Goal: Communication & Community: Answer question/provide support

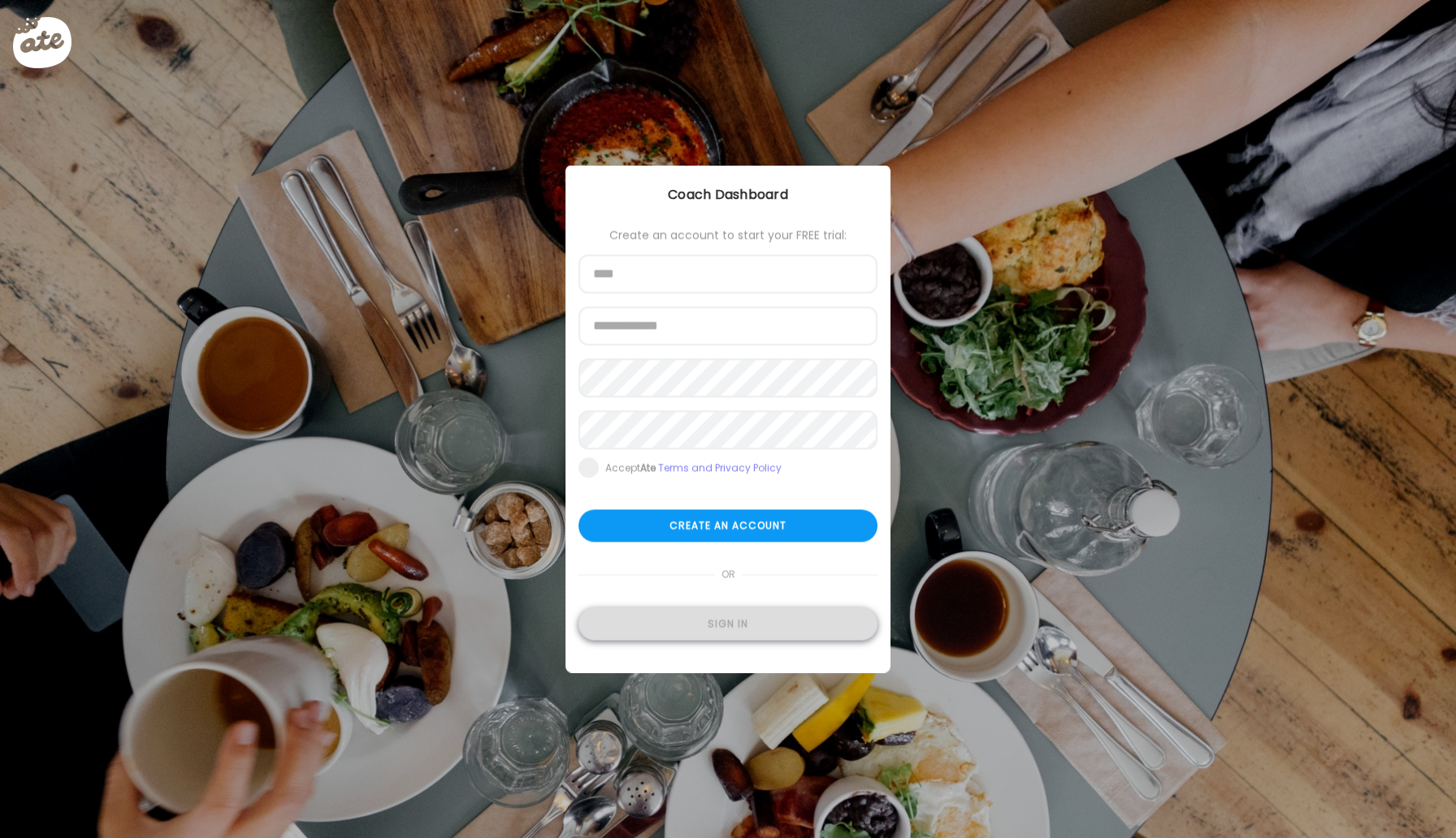
type input "**********"
click at [719, 627] on div "Sign in" at bounding box center [728, 624] width 299 height 32
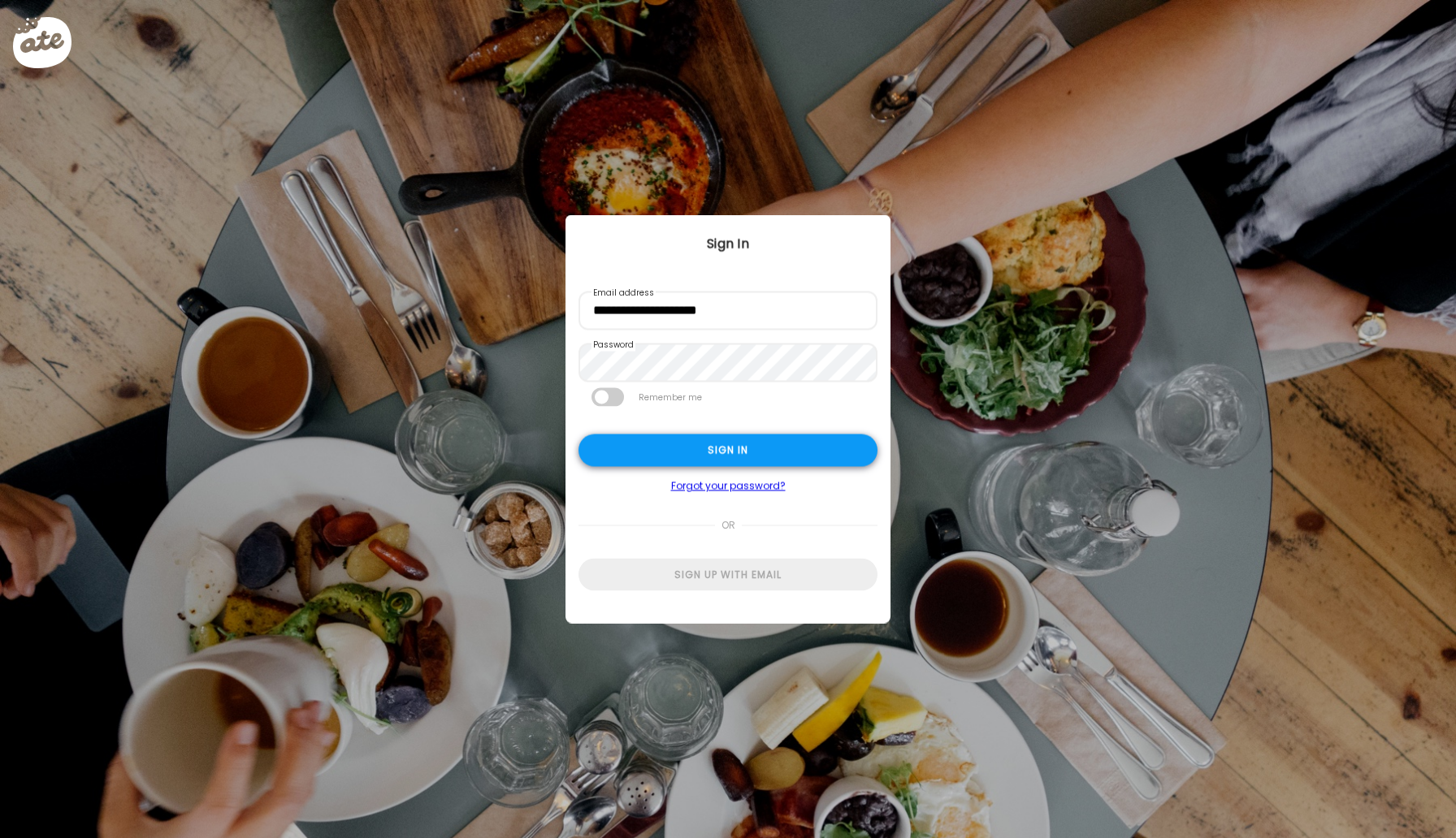
click at [707, 450] on div "Sign in" at bounding box center [728, 450] width 299 height 32
type input "*****"
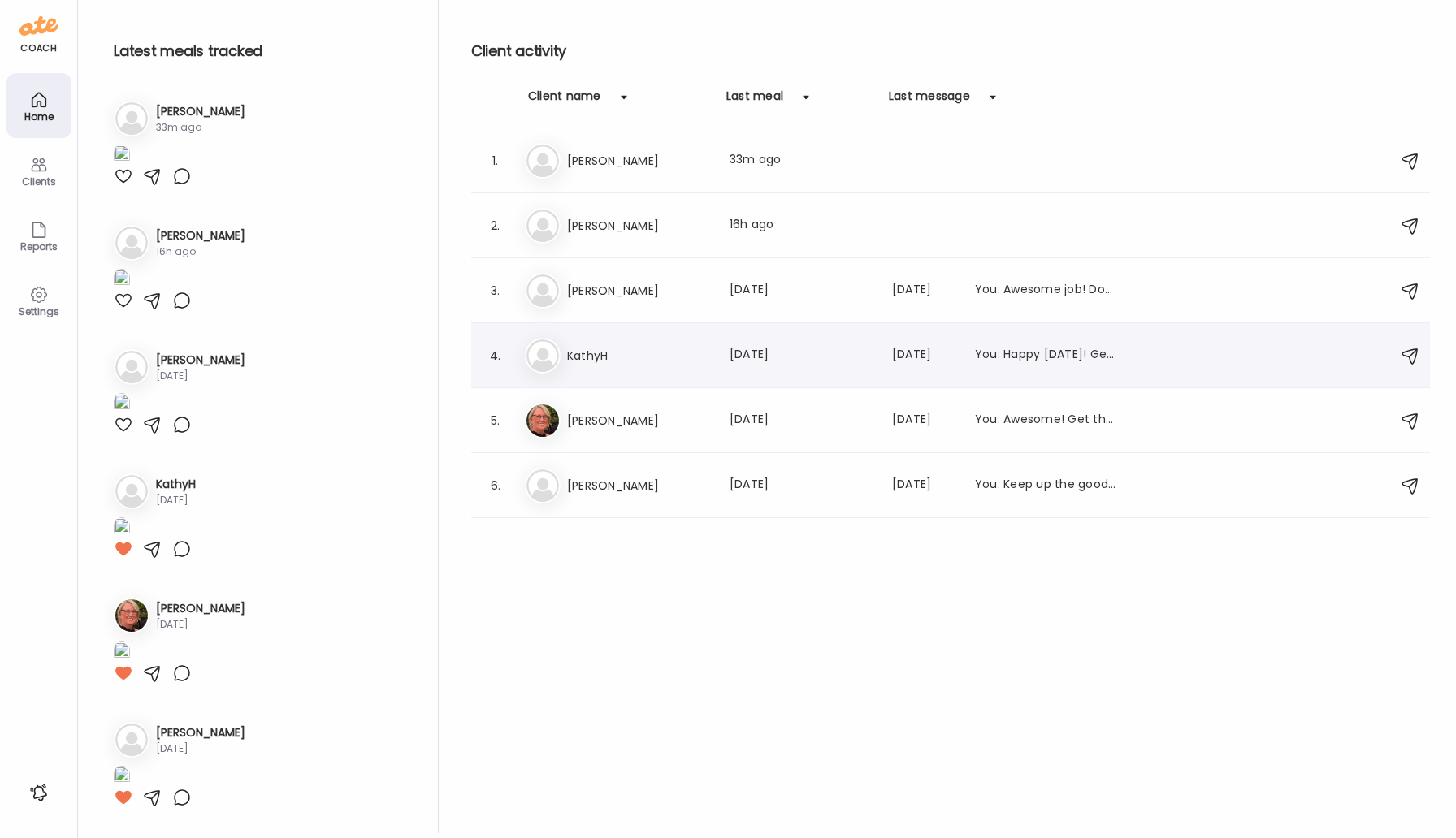
click at [582, 350] on h3 "KathyH" at bounding box center [638, 356] width 143 height 20
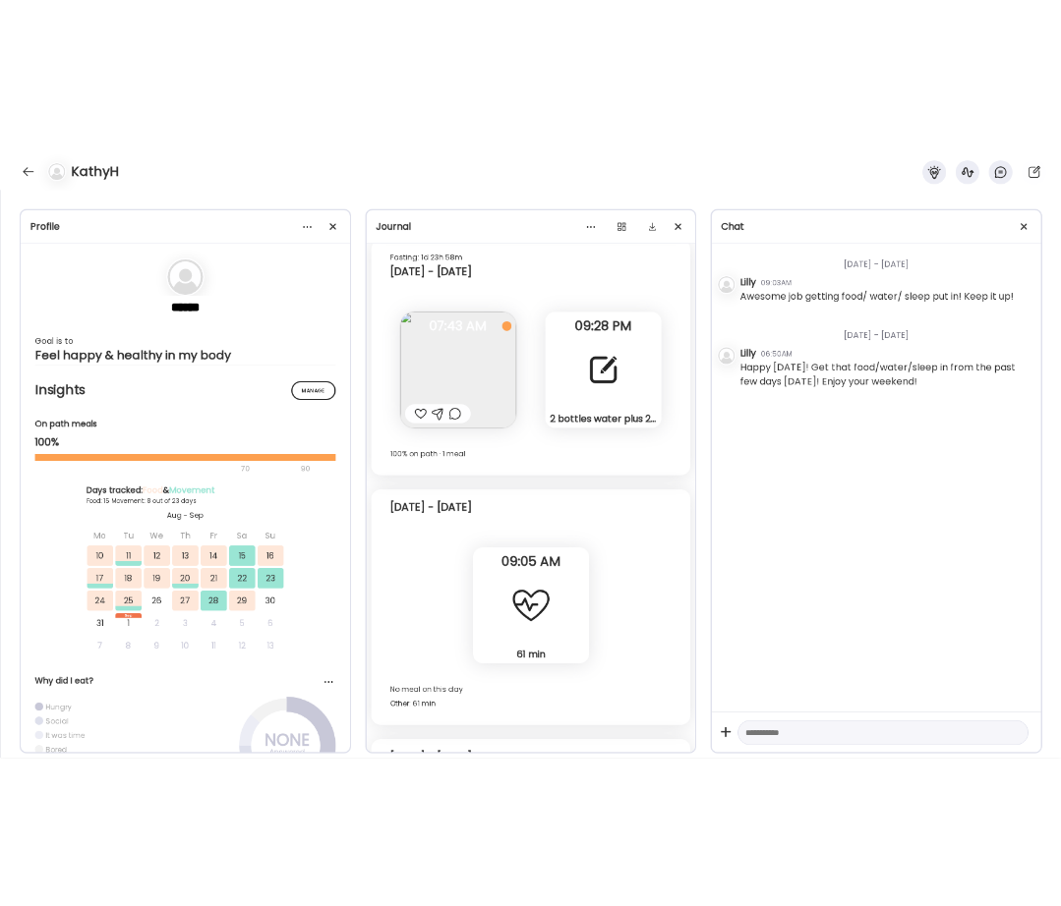
scroll to position [21560, 0]
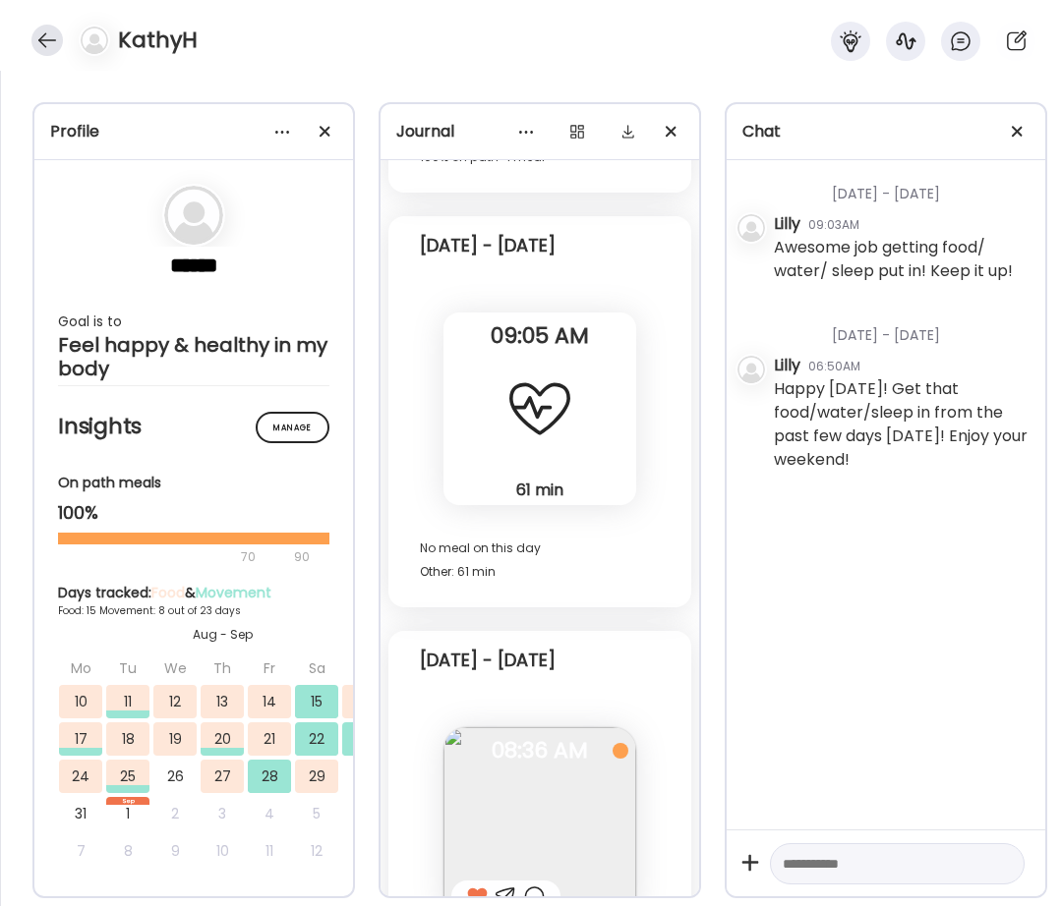
click at [46, 34] on div at bounding box center [46, 40] width 31 height 31
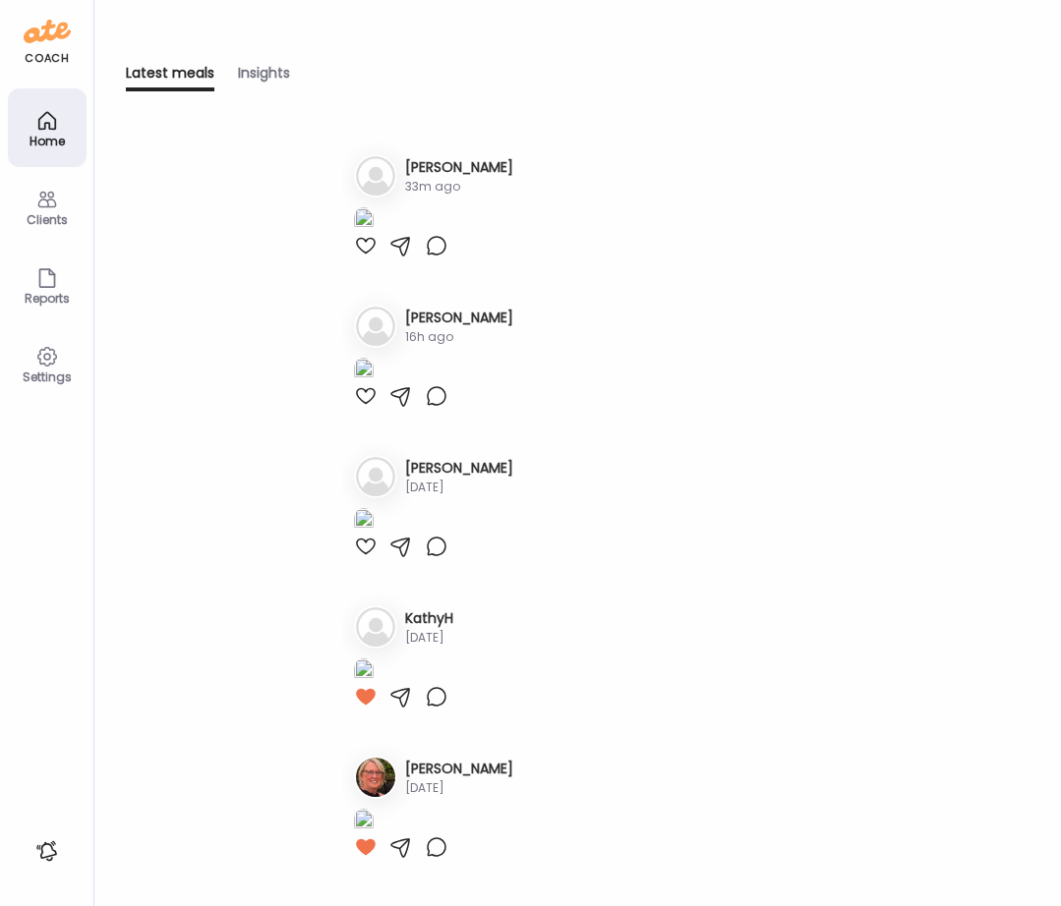
click at [54, 116] on icon at bounding box center [47, 121] width 24 height 24
click at [69, 207] on div "Clients" at bounding box center [47, 206] width 79 height 79
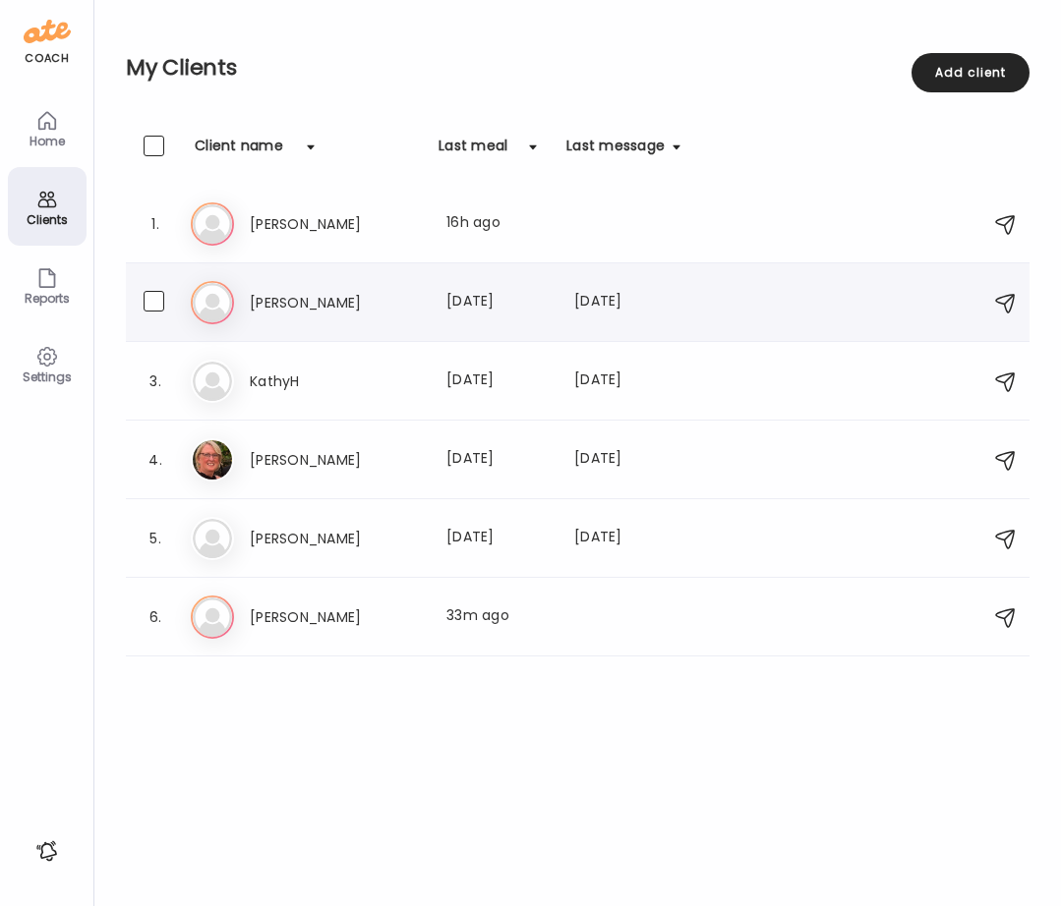
click at [287, 301] on h3 "[PERSON_NAME]" at bounding box center [336, 303] width 173 height 24
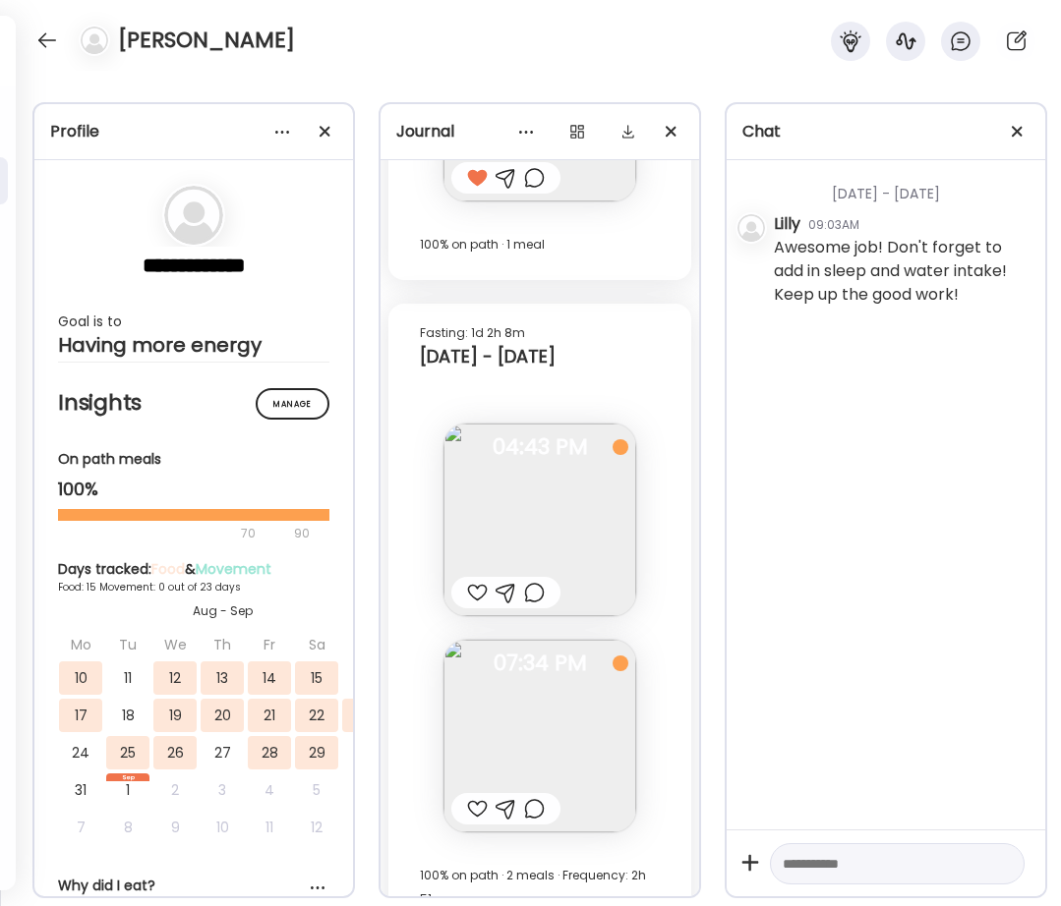
scroll to position [21813, 0]
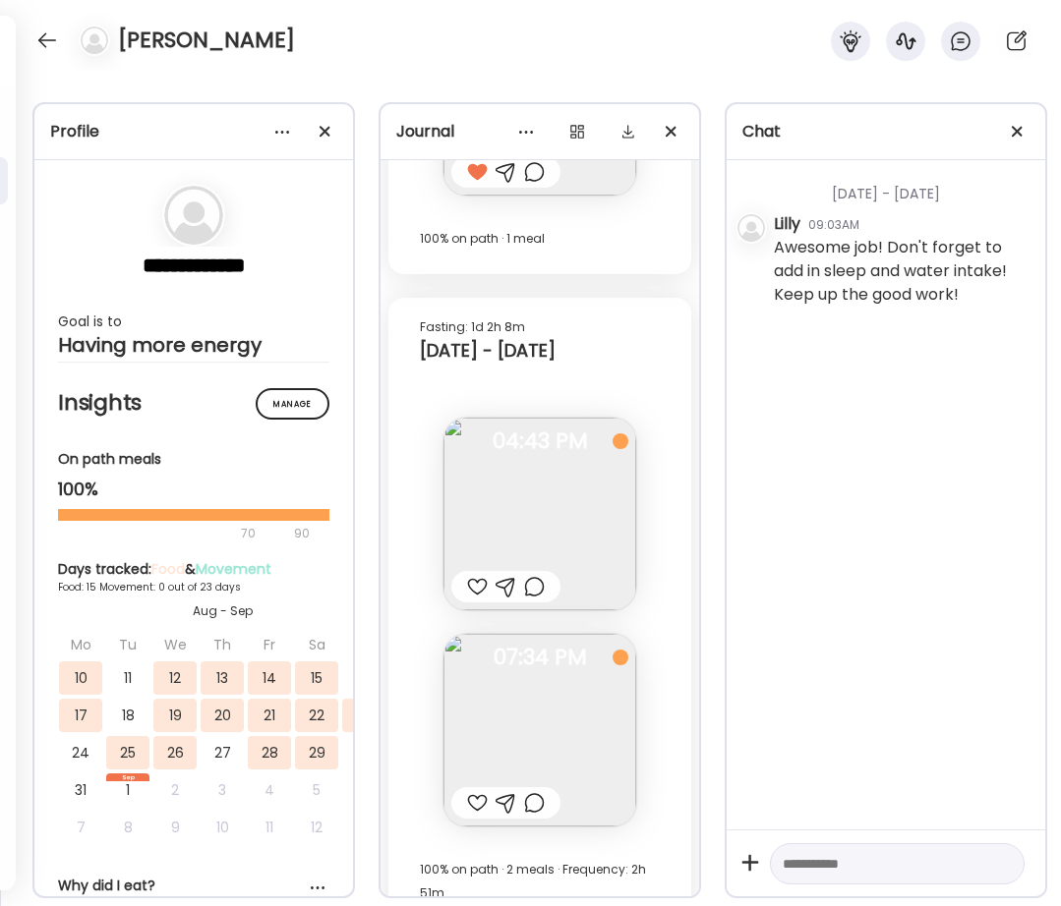
click at [477, 587] on div at bounding box center [477, 587] width 21 height 24
click at [523, 540] on img at bounding box center [539, 514] width 193 height 193
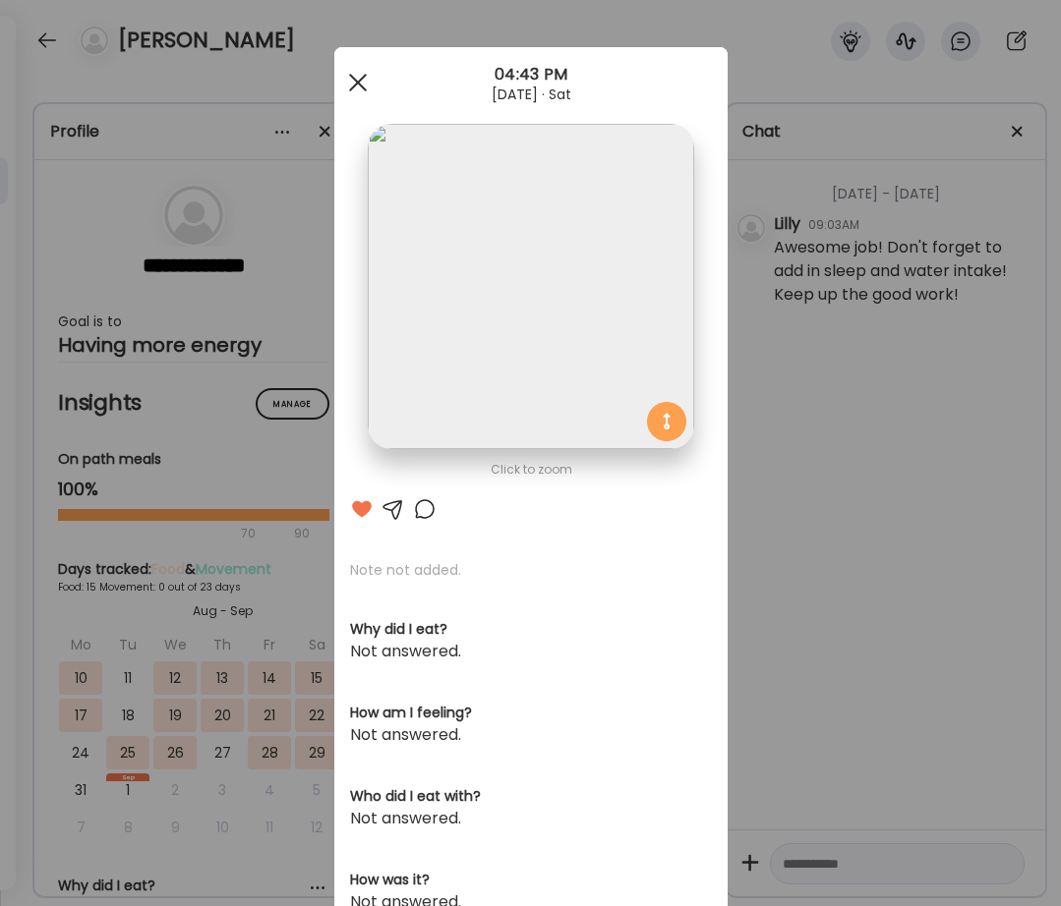
click at [366, 92] on div at bounding box center [357, 82] width 39 height 39
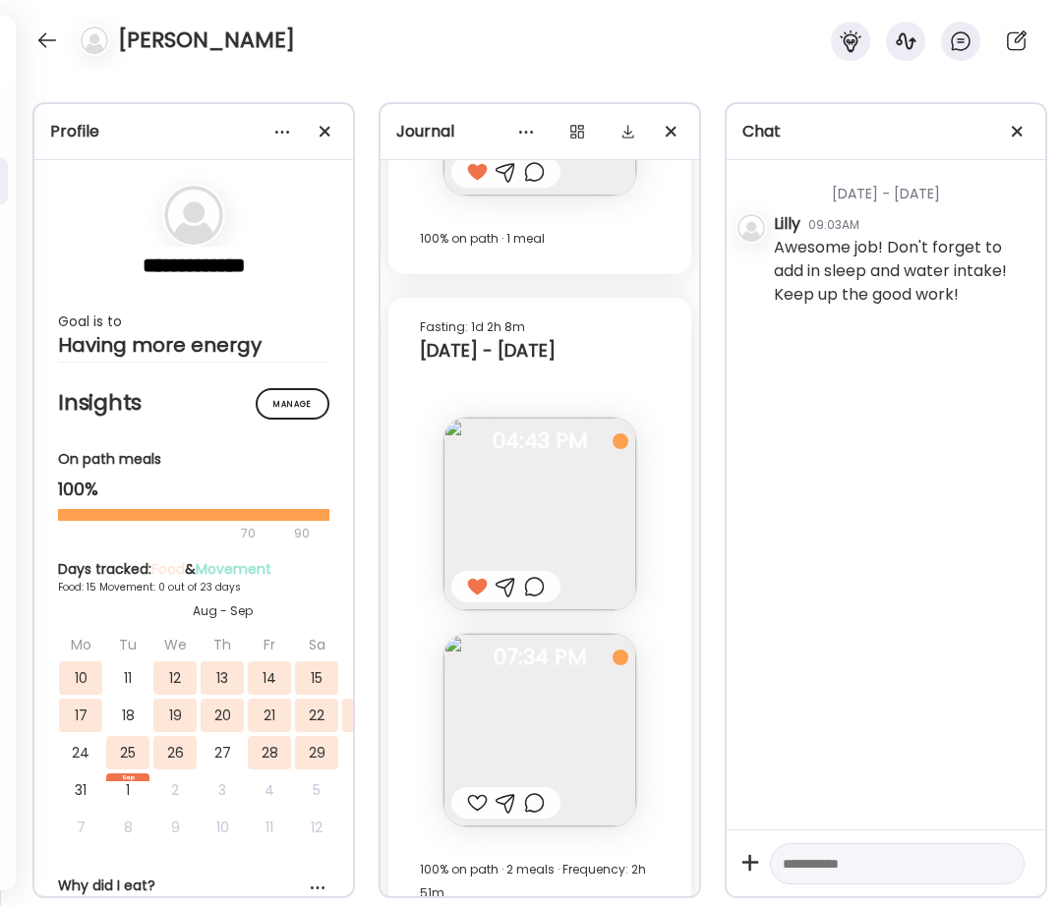
click at [527, 753] on img at bounding box center [539, 730] width 193 height 193
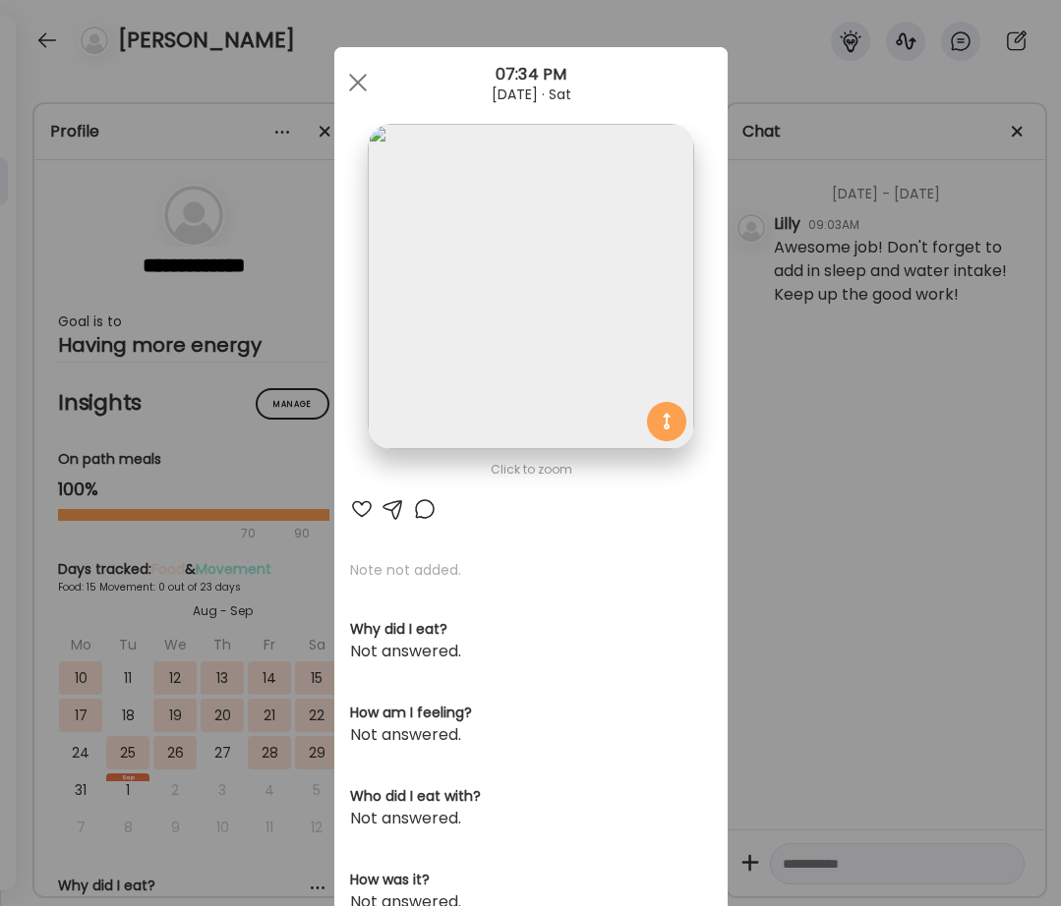
click at [360, 504] on div at bounding box center [362, 509] width 24 height 24
click at [362, 87] on span at bounding box center [357, 83] width 18 height 18
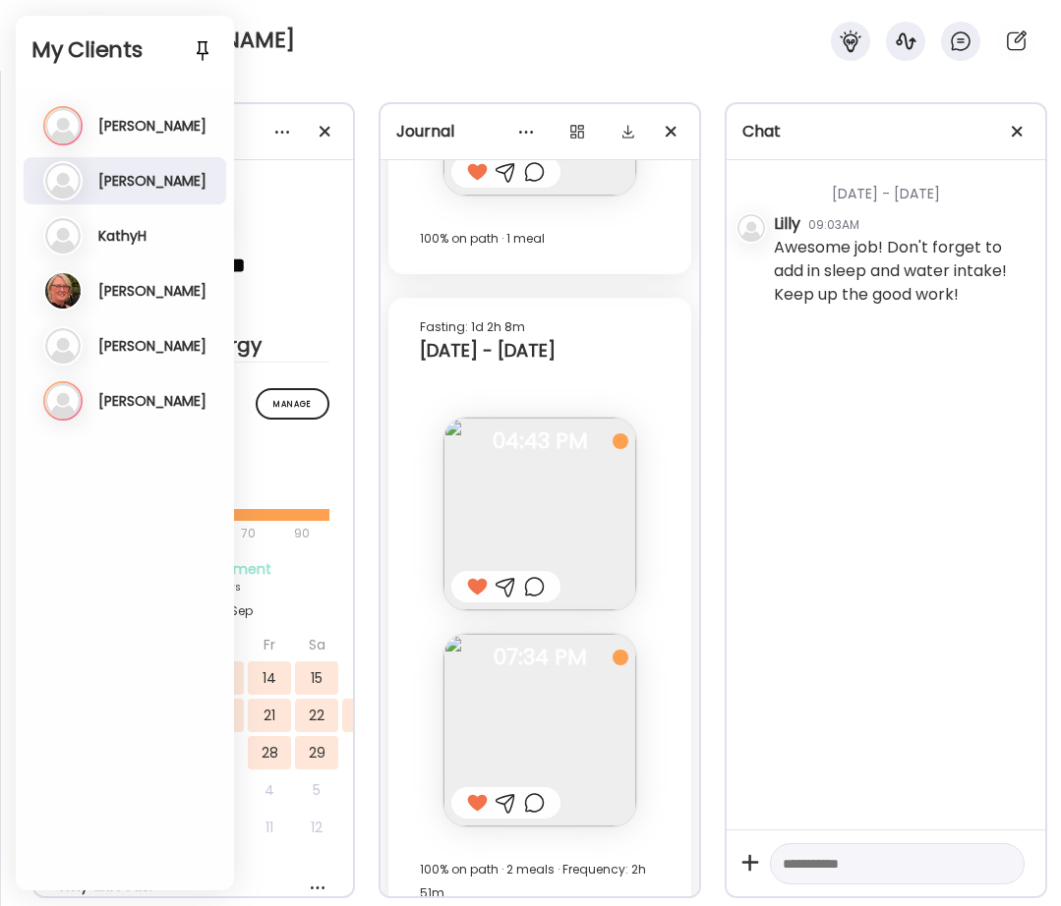
click at [333, 89] on div "**********" at bounding box center [530, 489] width 1061 height 836
click at [376, 37] on div "[PERSON_NAME]" at bounding box center [530, 35] width 1061 height 71
click at [402, 80] on div "**********" at bounding box center [530, 489] width 1061 height 836
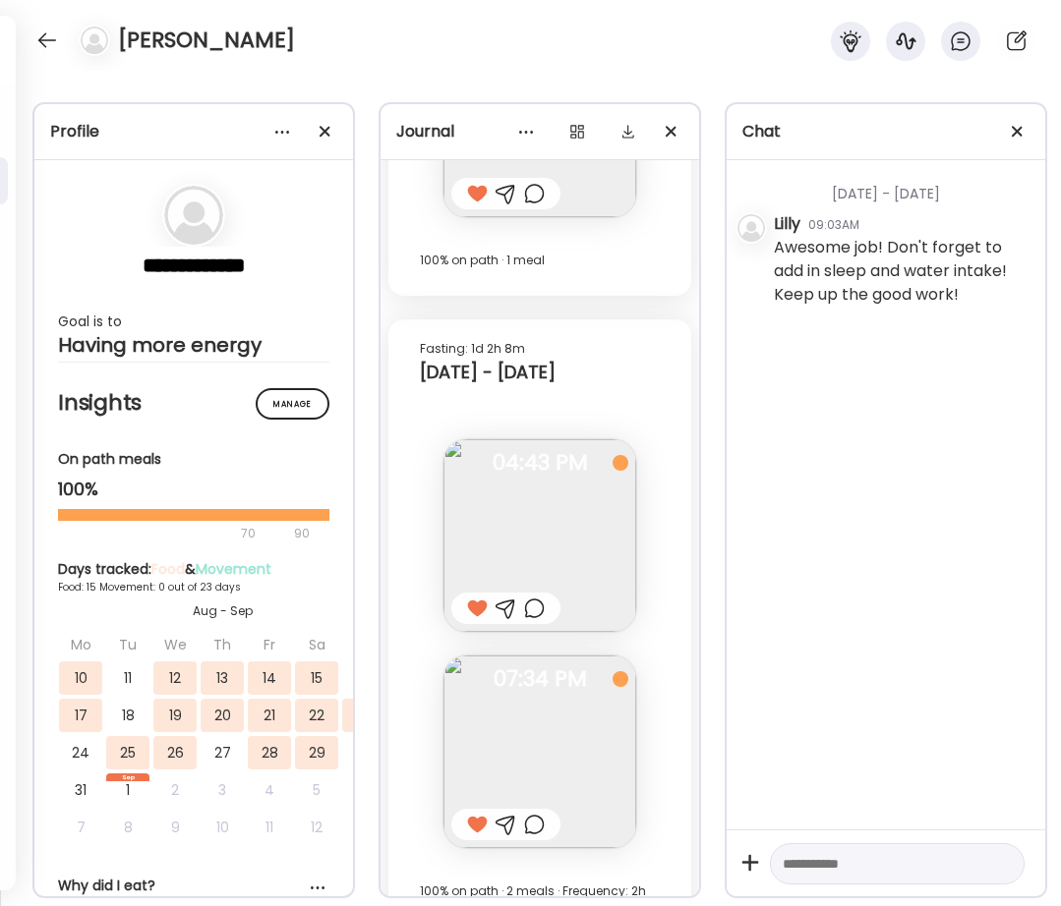
scroll to position [21853, 0]
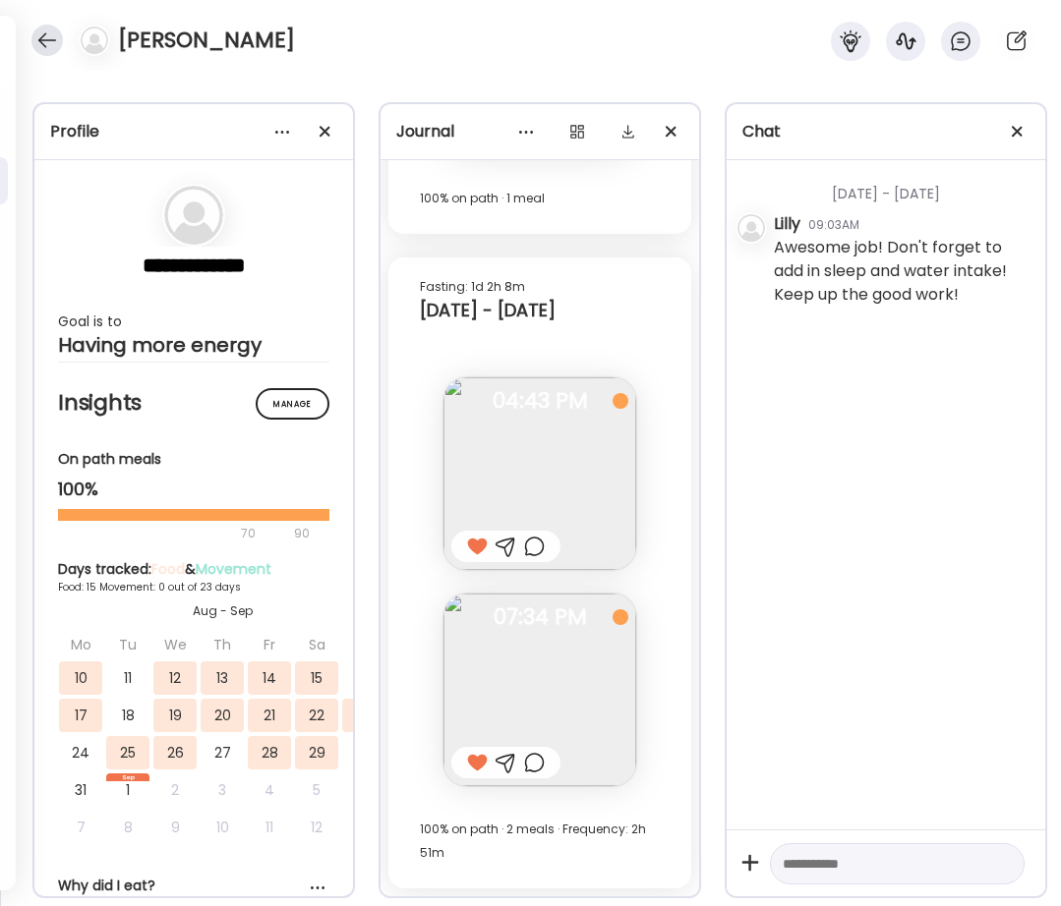
click at [54, 49] on div at bounding box center [46, 40] width 31 height 31
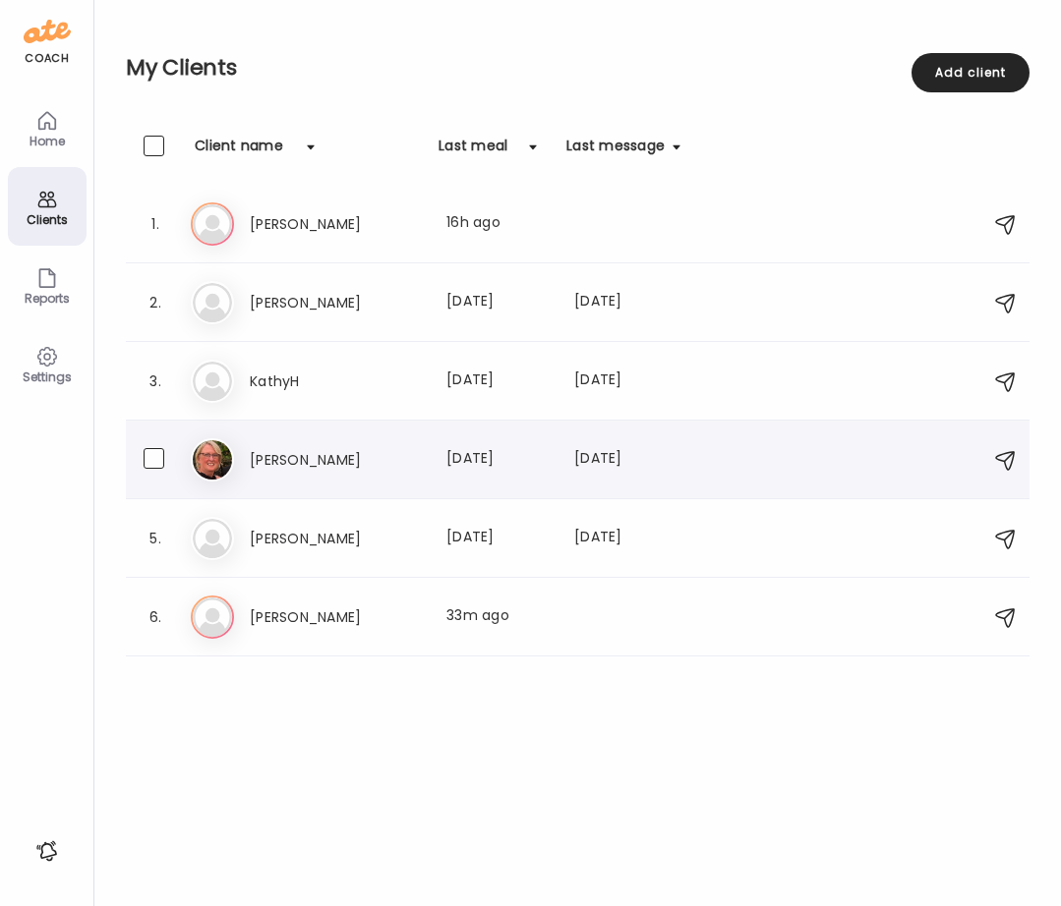
click at [308, 456] on h3 "[PERSON_NAME]" at bounding box center [336, 460] width 173 height 24
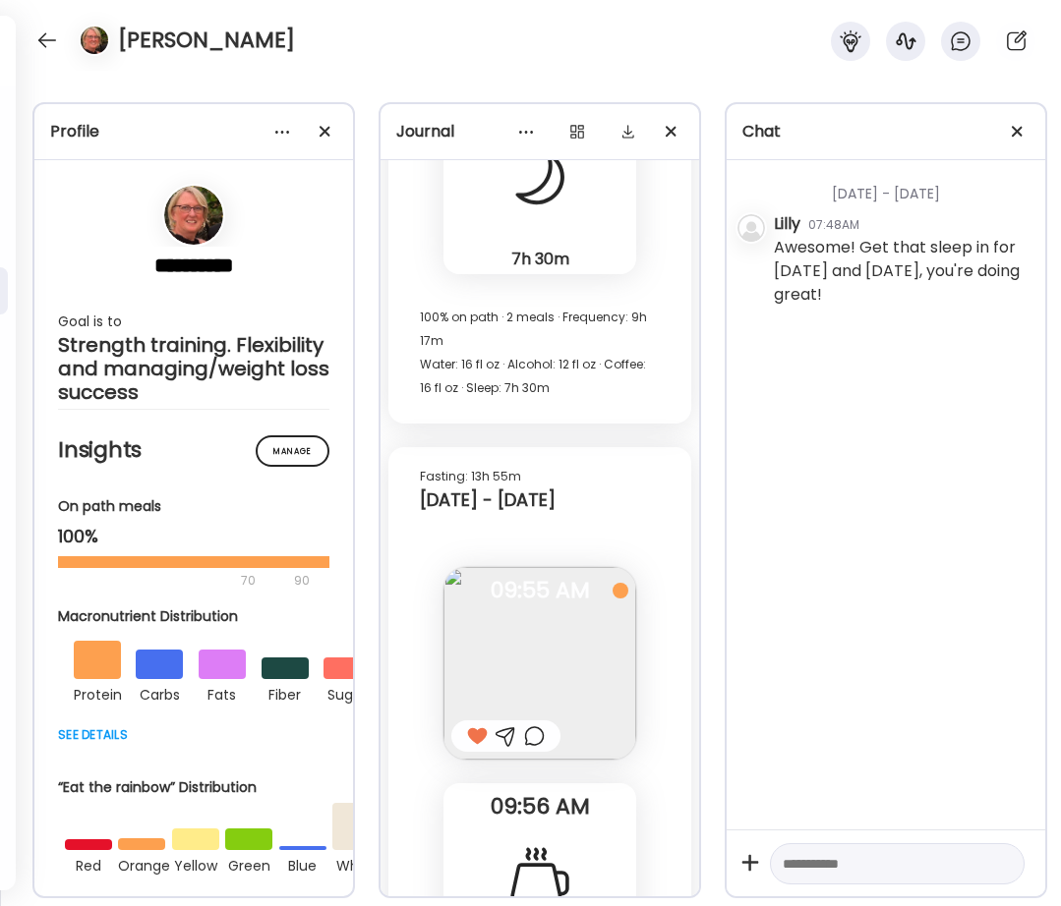
scroll to position [57255, 0]
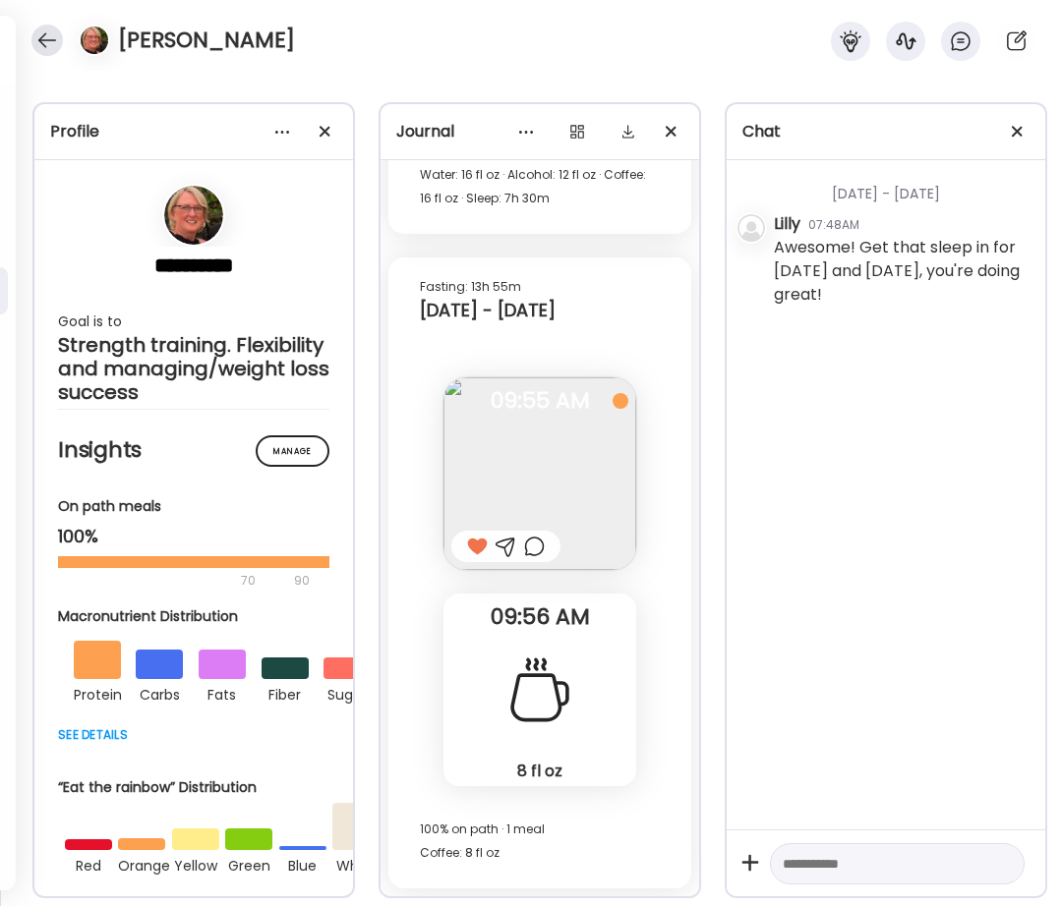
click at [46, 38] on div at bounding box center [46, 40] width 31 height 31
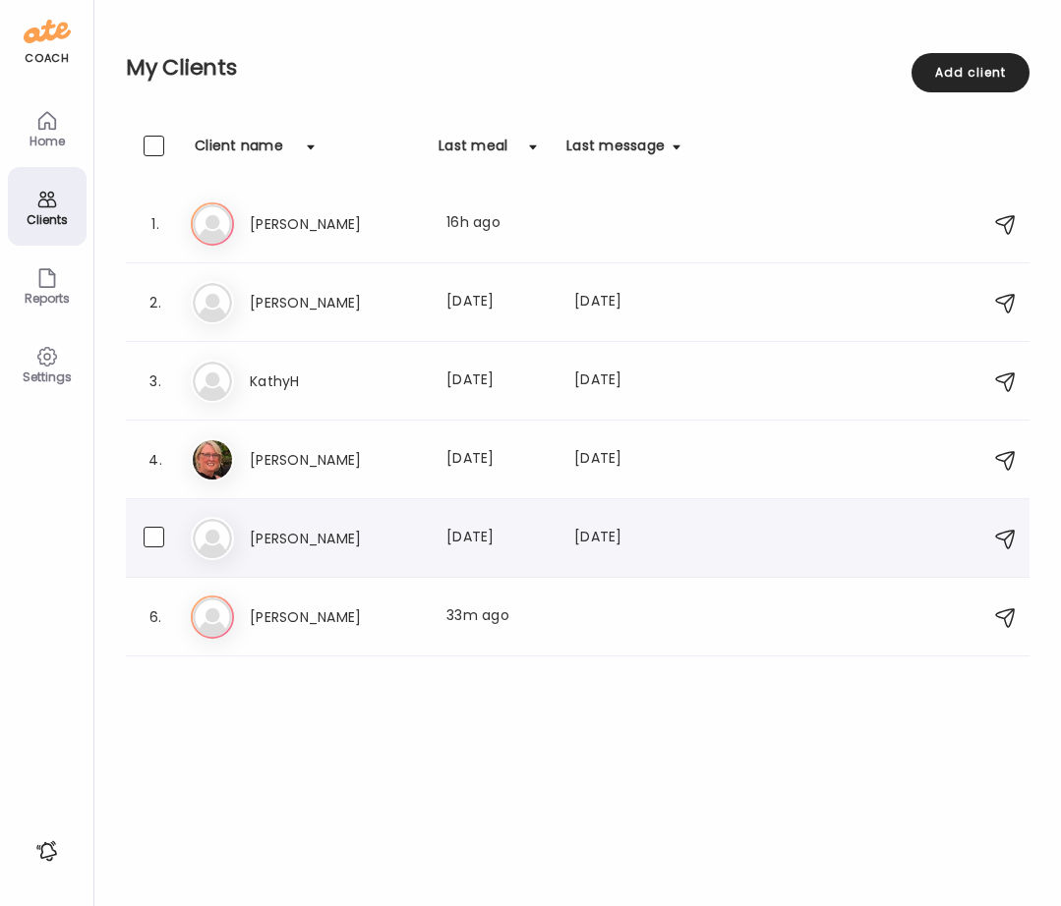
click at [317, 532] on h3 "[PERSON_NAME]" at bounding box center [336, 539] width 173 height 24
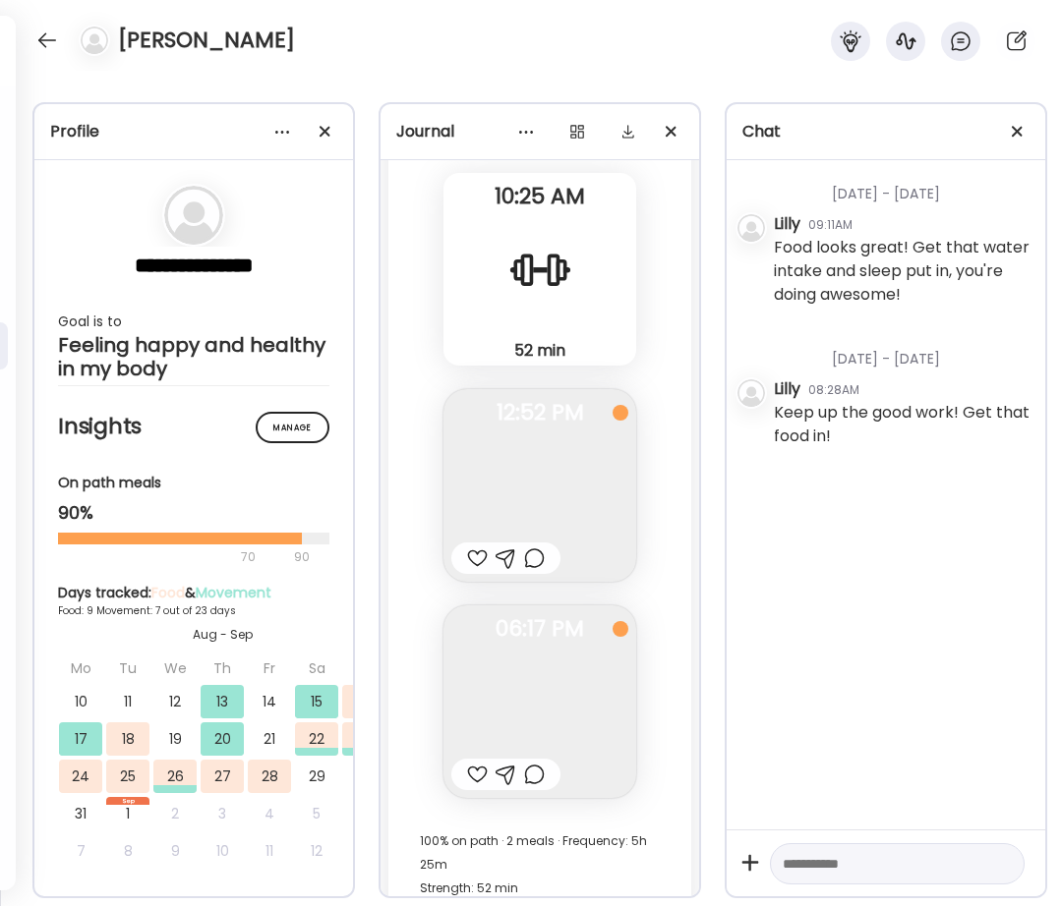
scroll to position [22791, 0]
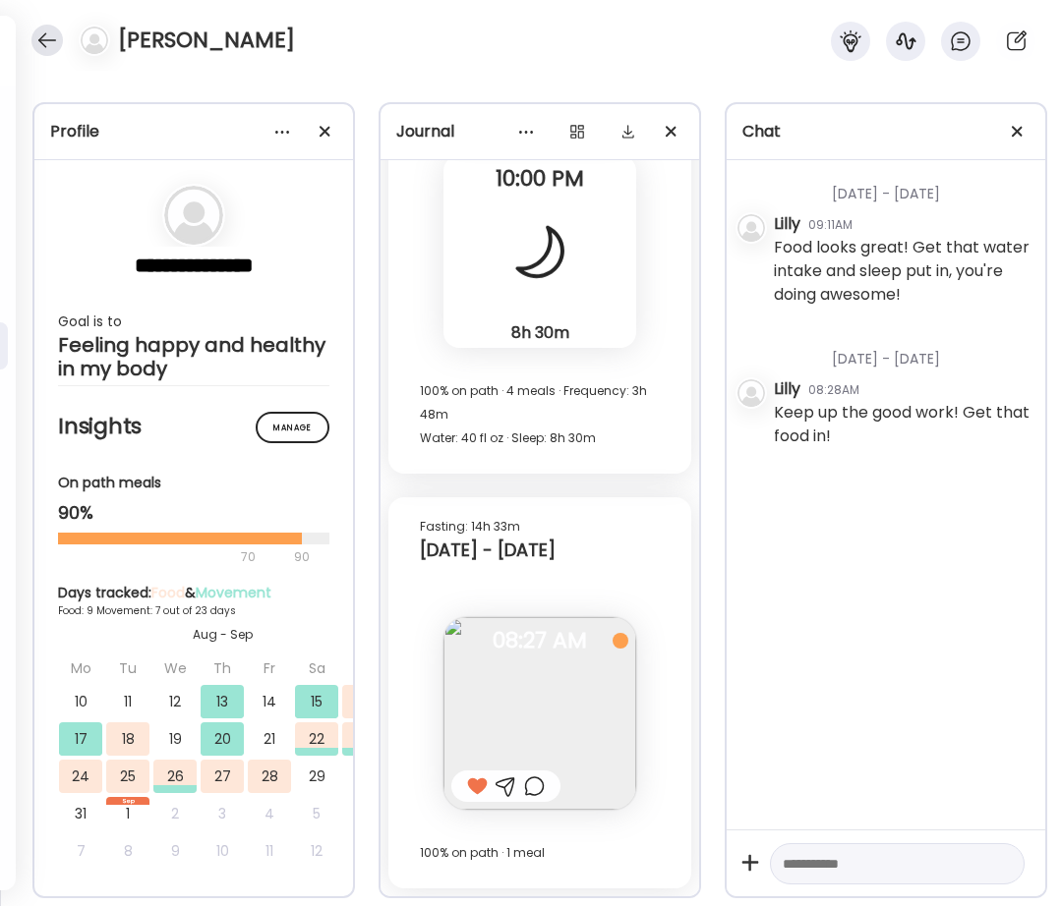
click at [32, 37] on div at bounding box center [46, 40] width 31 height 31
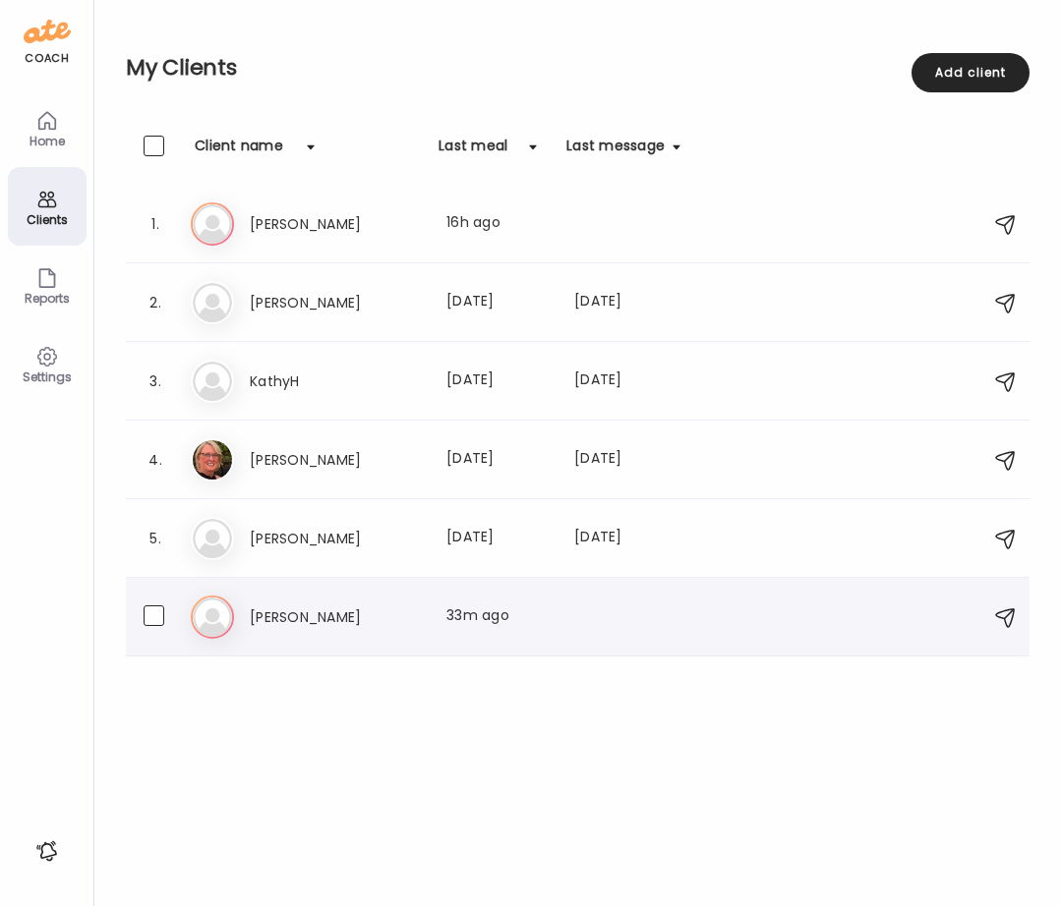
click at [280, 616] on h3 "[PERSON_NAME]" at bounding box center [336, 618] width 173 height 24
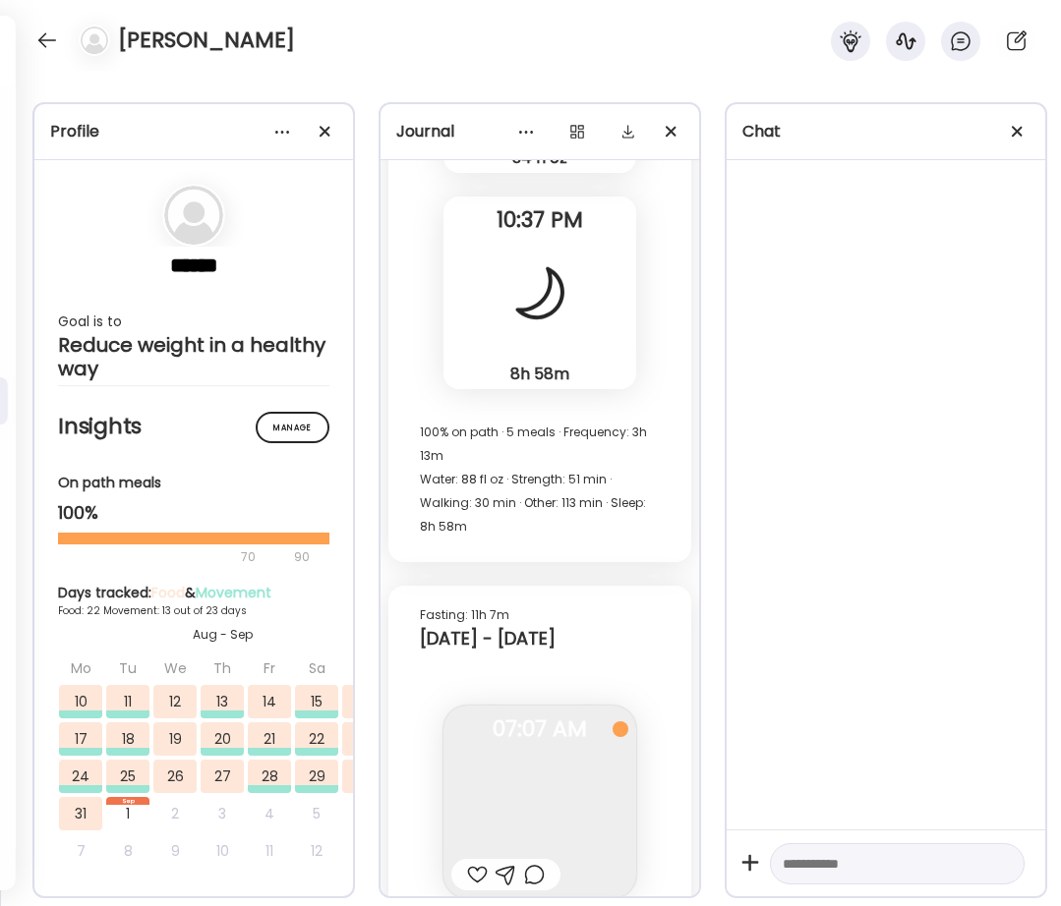
scroll to position [98711, 0]
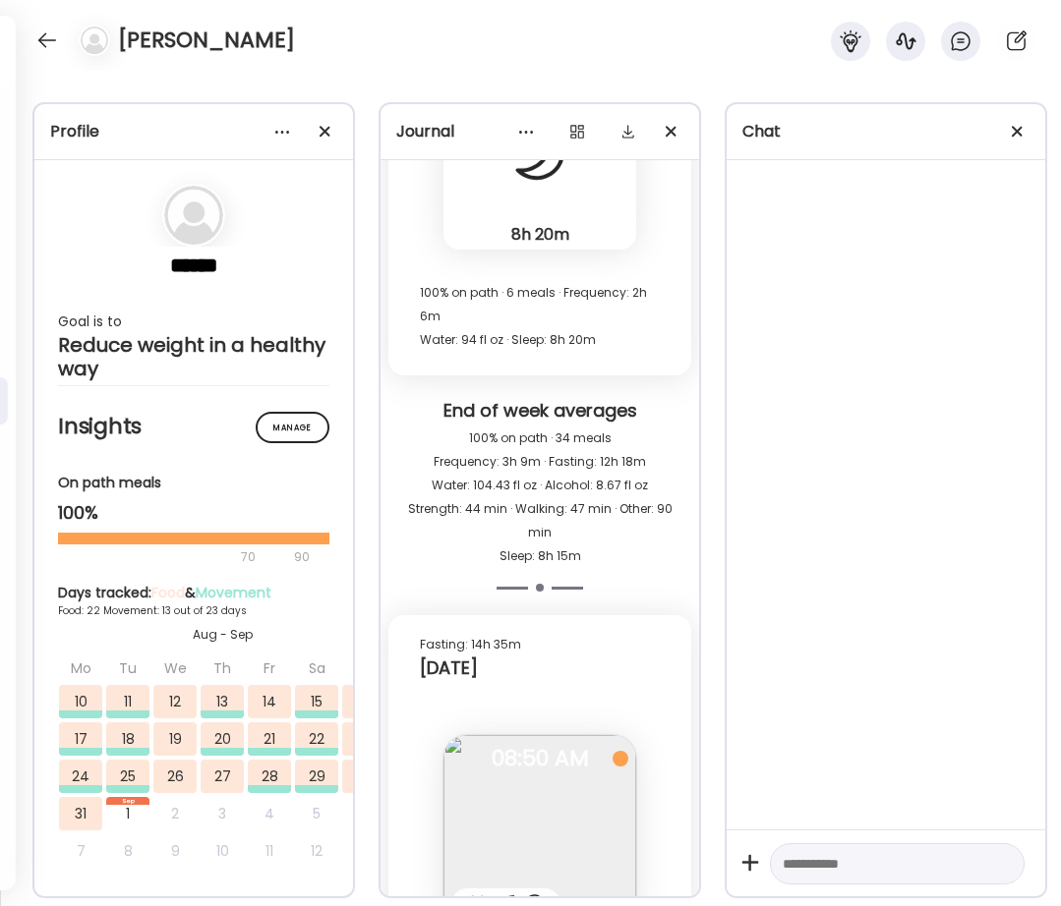
click at [563, 399] on div "End of week averages" at bounding box center [539, 413] width 287 height 28
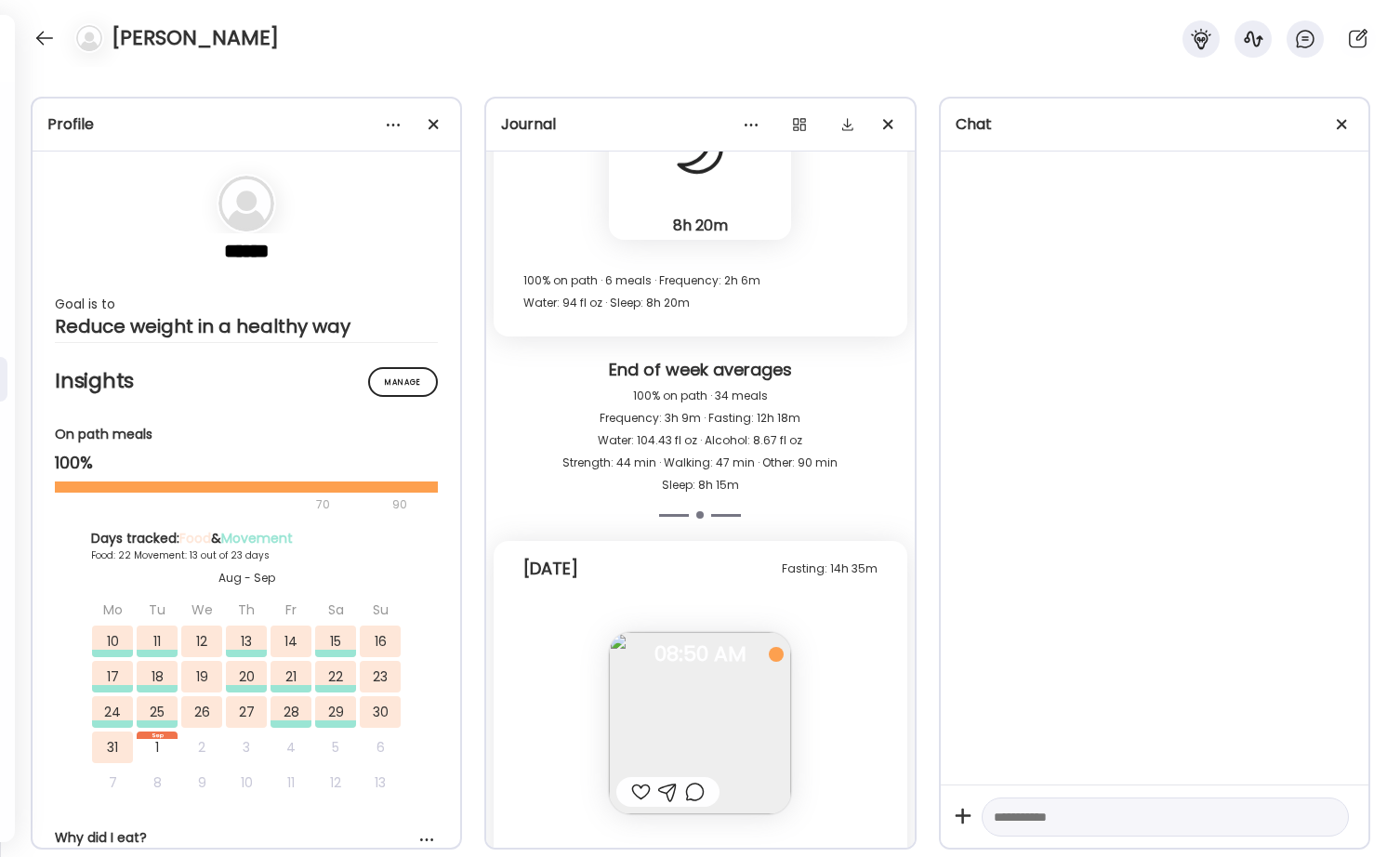
scroll to position [91116, 0]
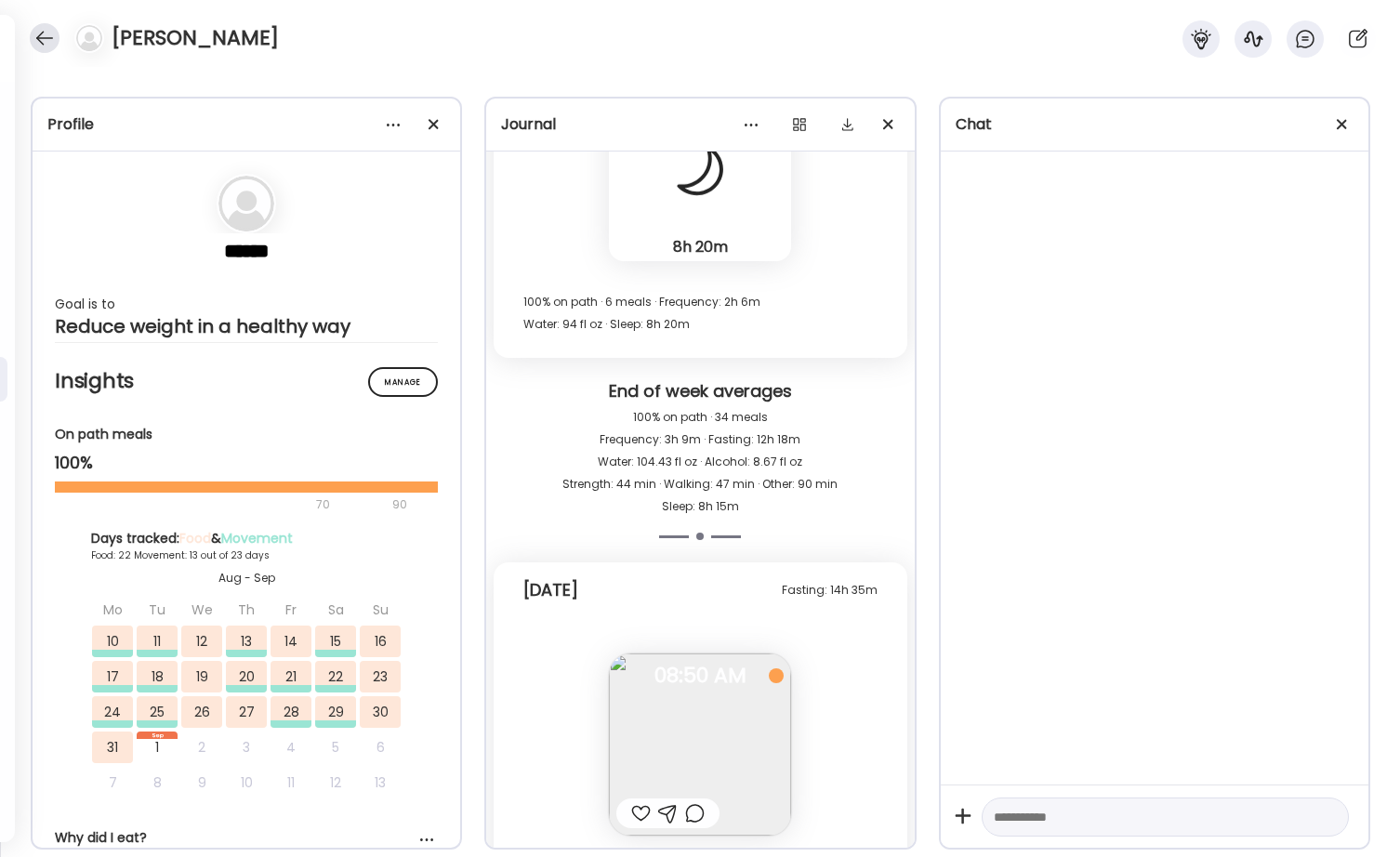
click at [44, 27] on div at bounding box center [44, 38] width 29 height 29
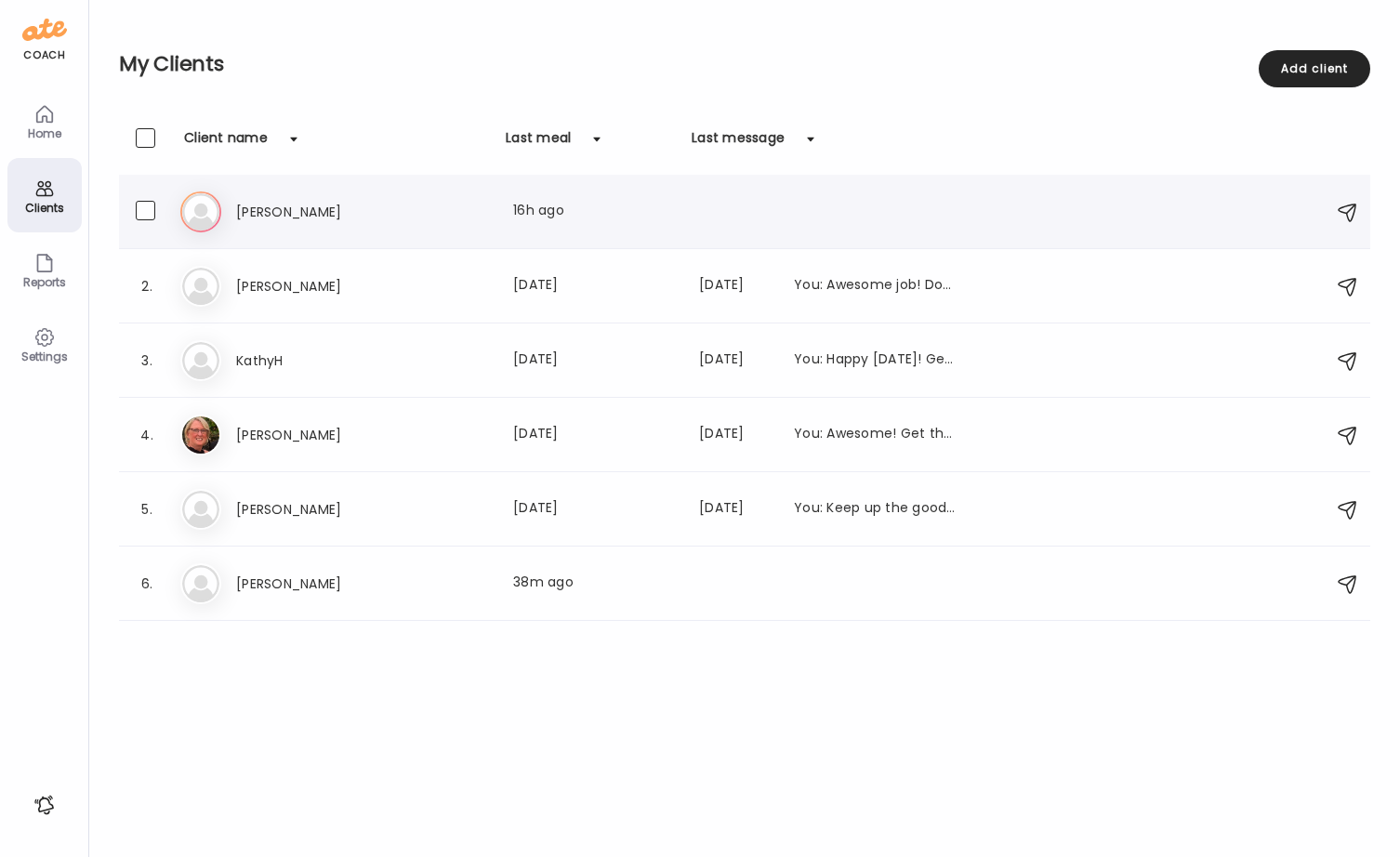
click at [241, 211] on h3 "[PERSON_NAME]" at bounding box center [318, 212] width 164 height 23
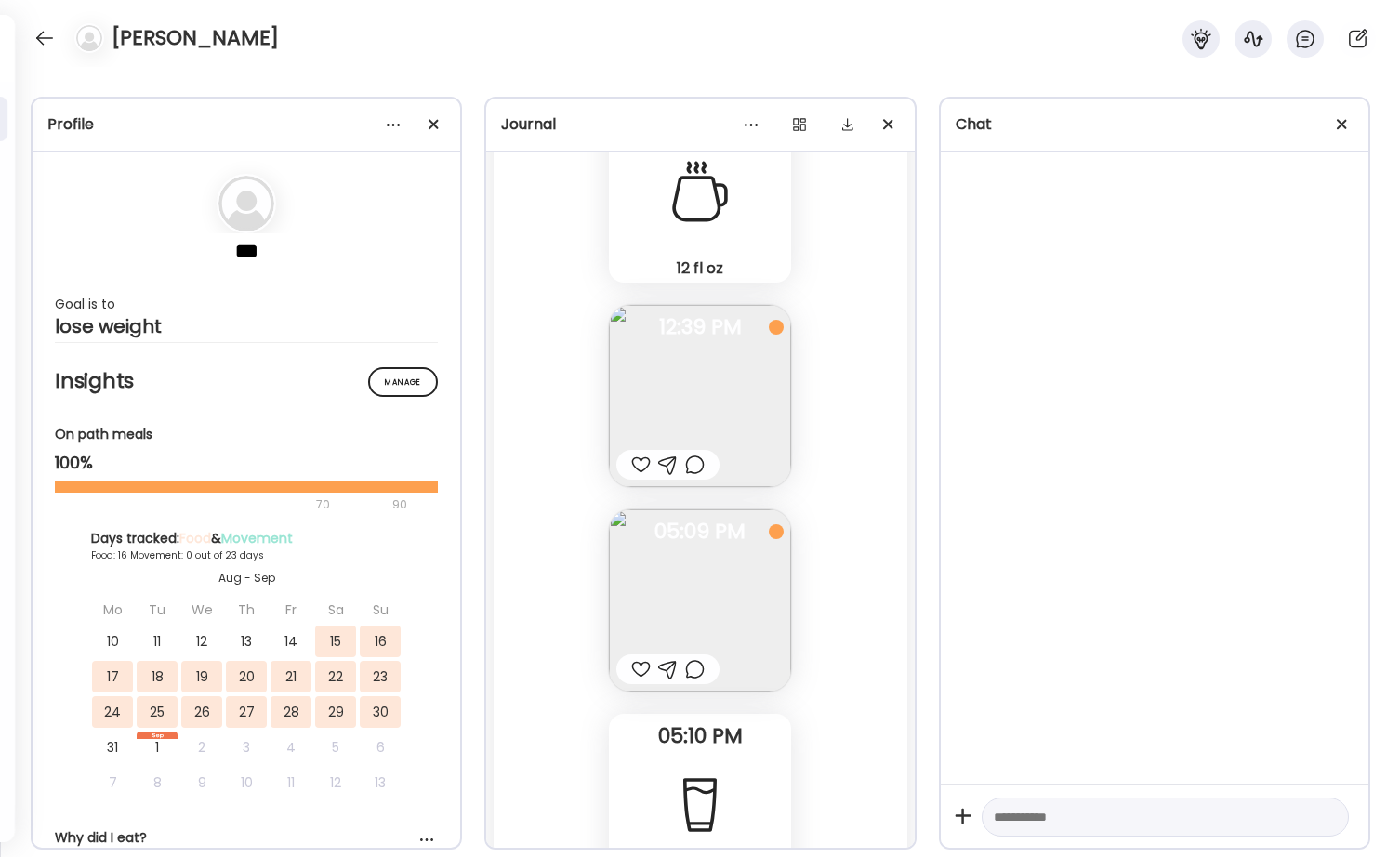
scroll to position [23802, 0]
click at [684, 593] on img at bounding box center [700, 602] width 183 height 183
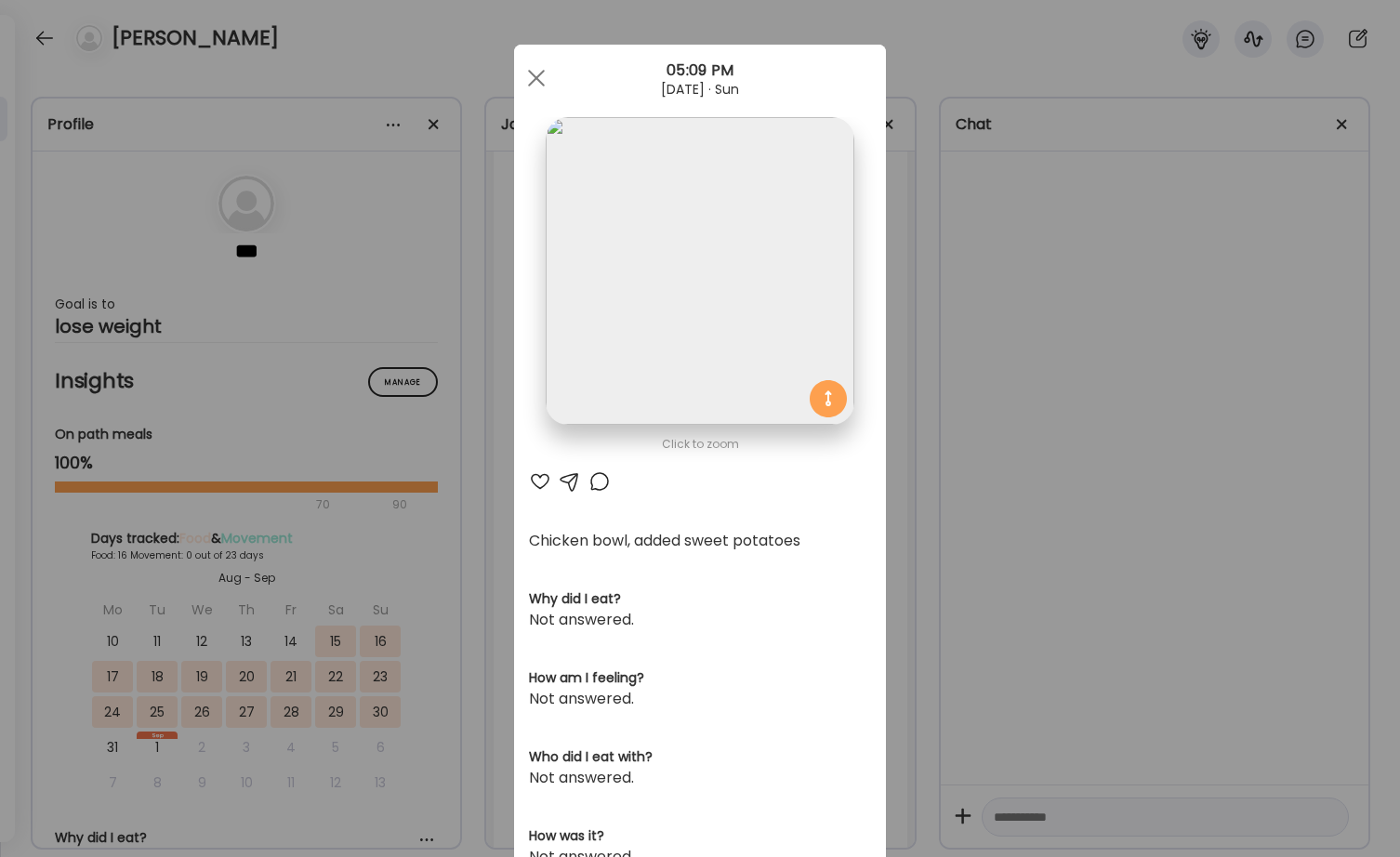
click at [596, 485] on div at bounding box center [600, 481] width 23 height 23
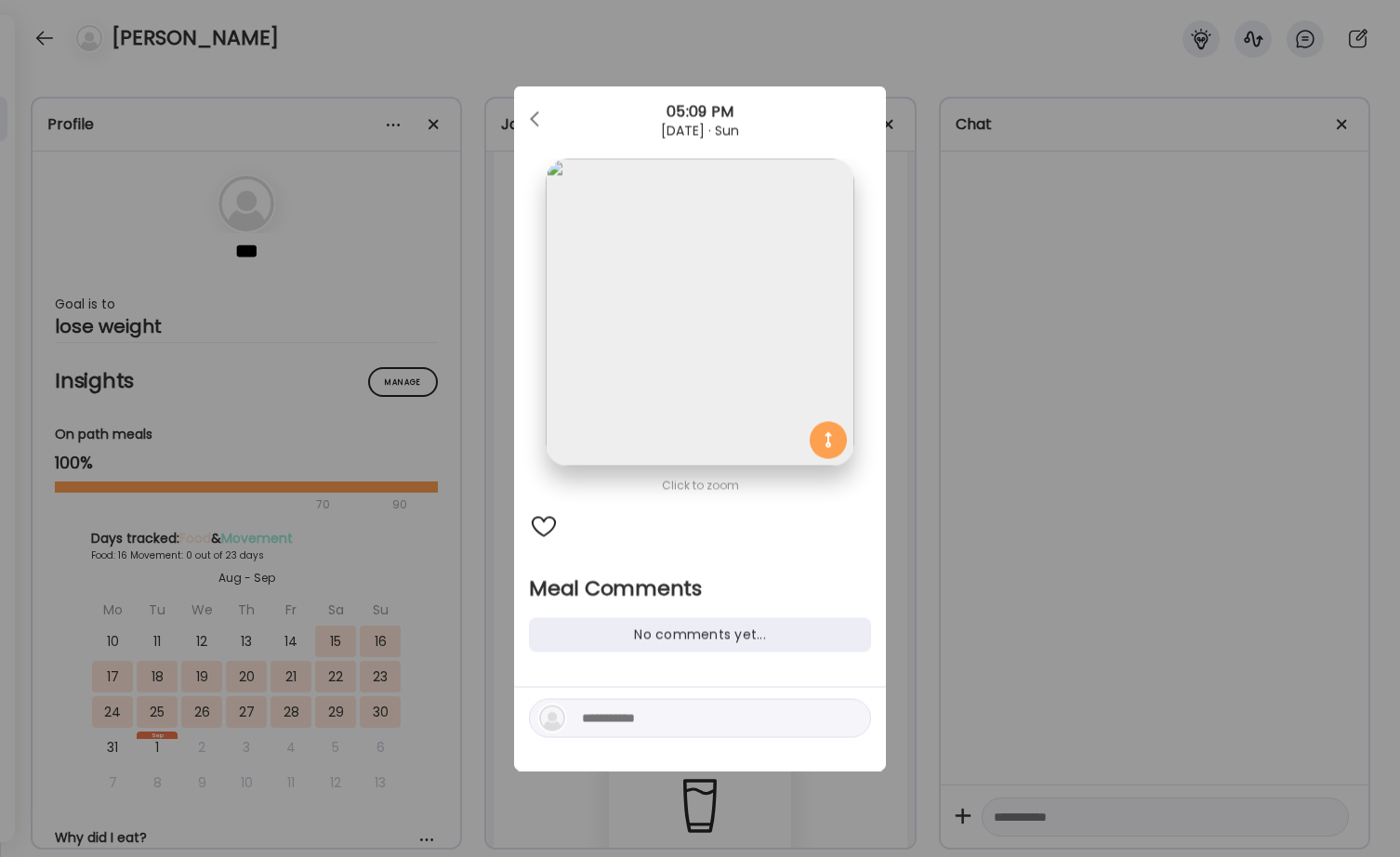
click at [621, 723] on textarea at bounding box center [707, 719] width 251 height 23
type textarea "**********"
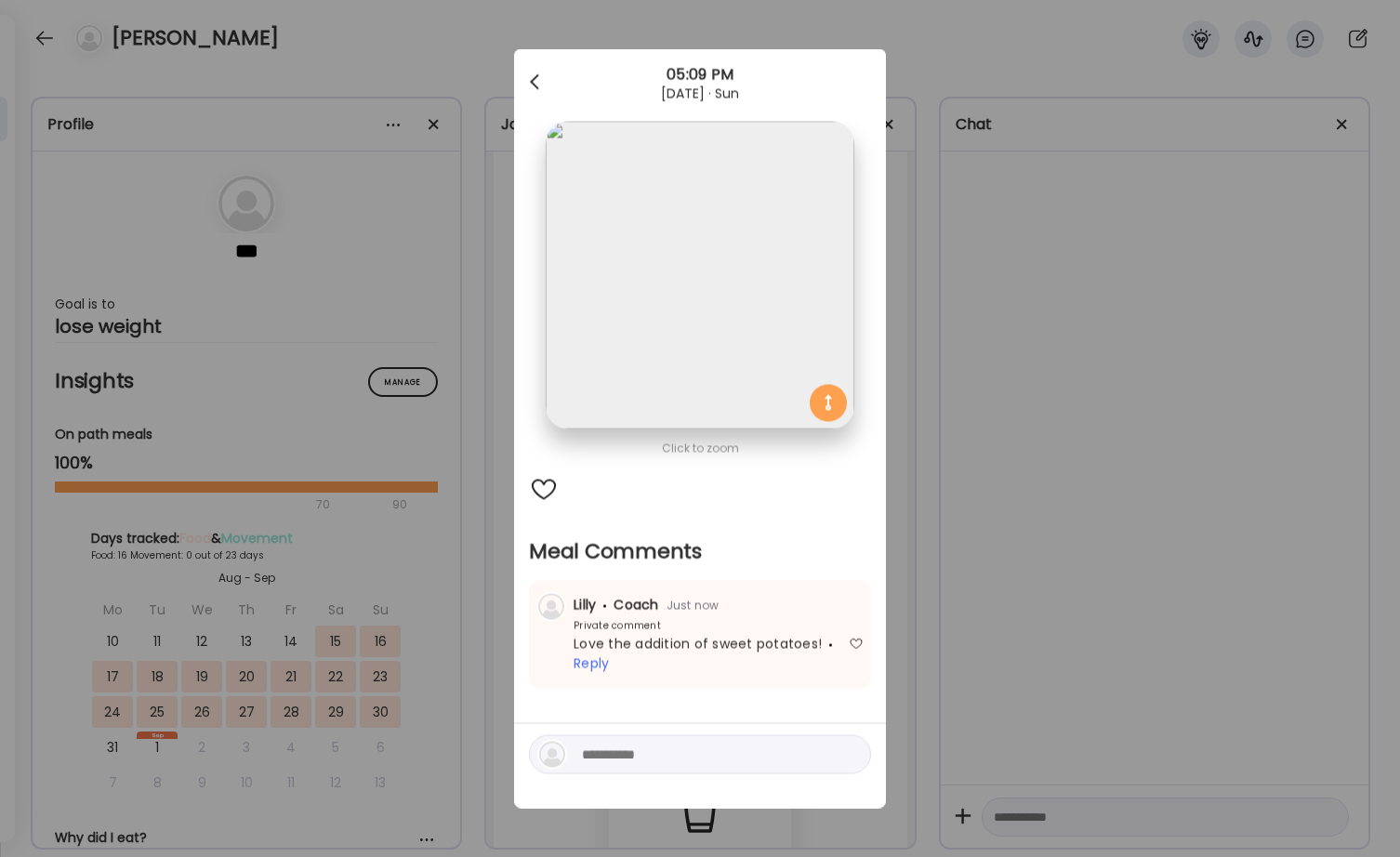
click at [529, 86] on div at bounding box center [536, 82] width 37 height 37
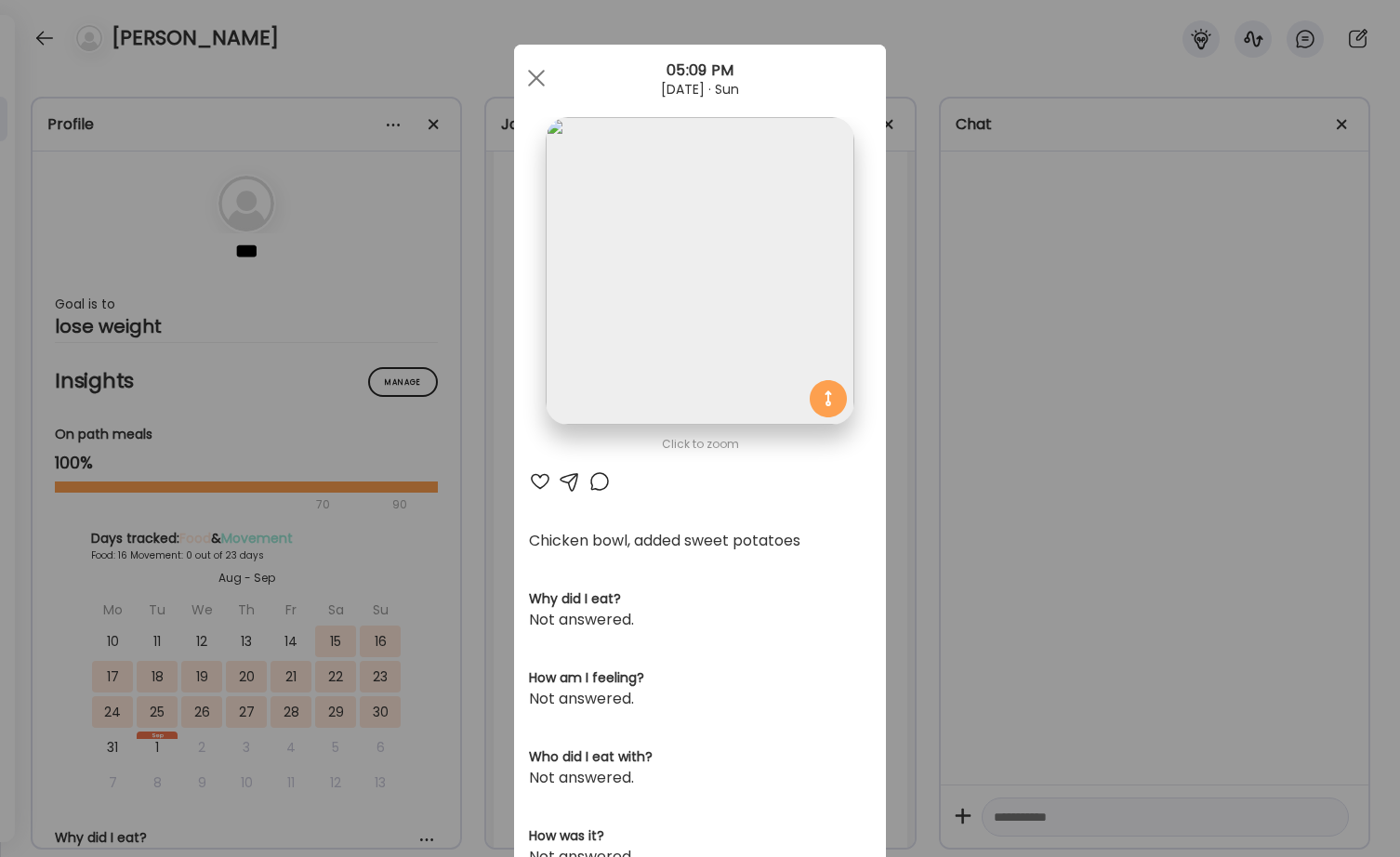
click at [536, 481] on div at bounding box center [540, 481] width 23 height 23
click at [543, 79] on div at bounding box center [536, 78] width 37 height 37
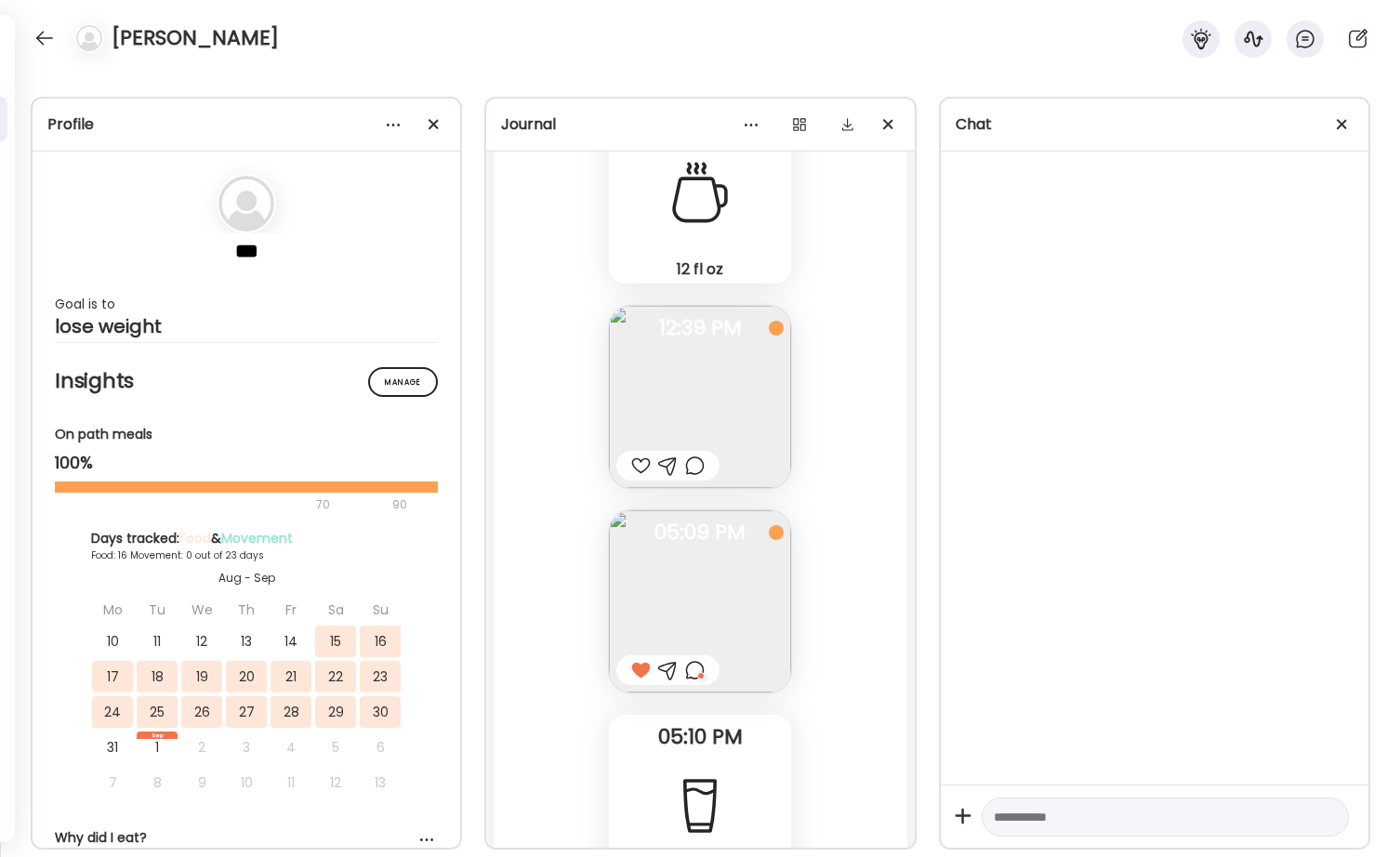
click at [642, 461] on div at bounding box center [640, 466] width 20 height 23
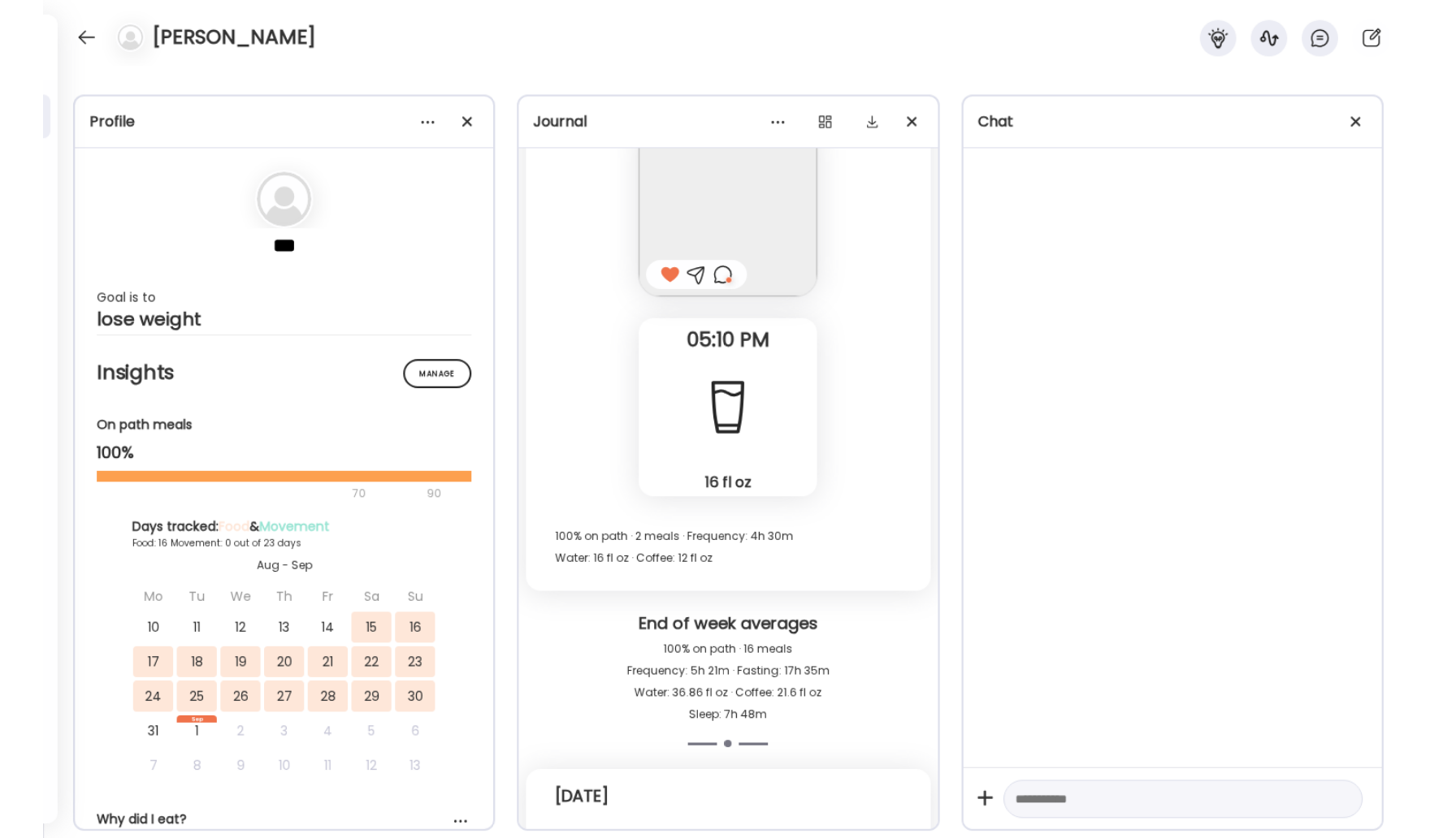
scroll to position [20884, 0]
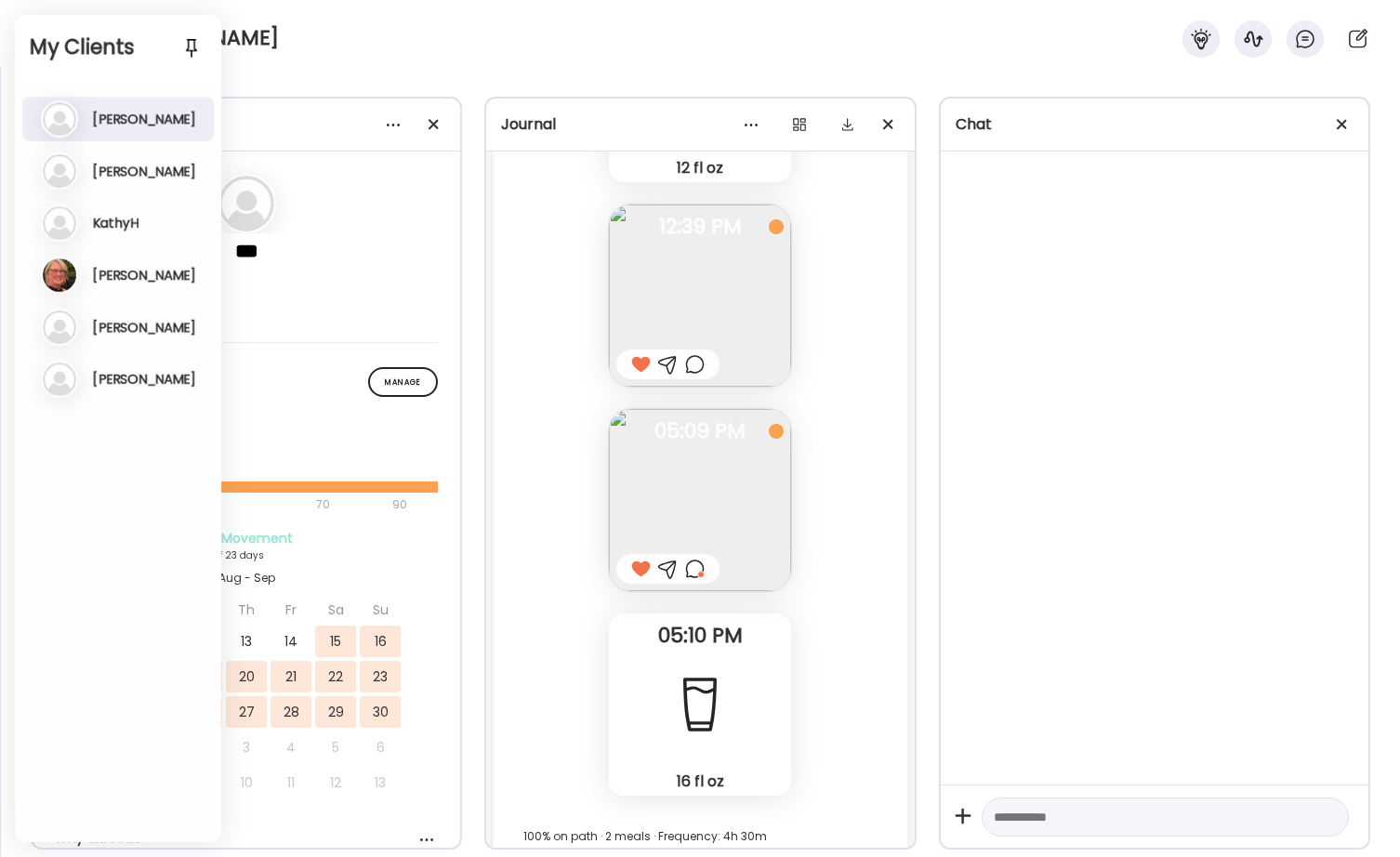
click at [408, 29] on div "[PERSON_NAME]" at bounding box center [700, 33] width 1400 height 67
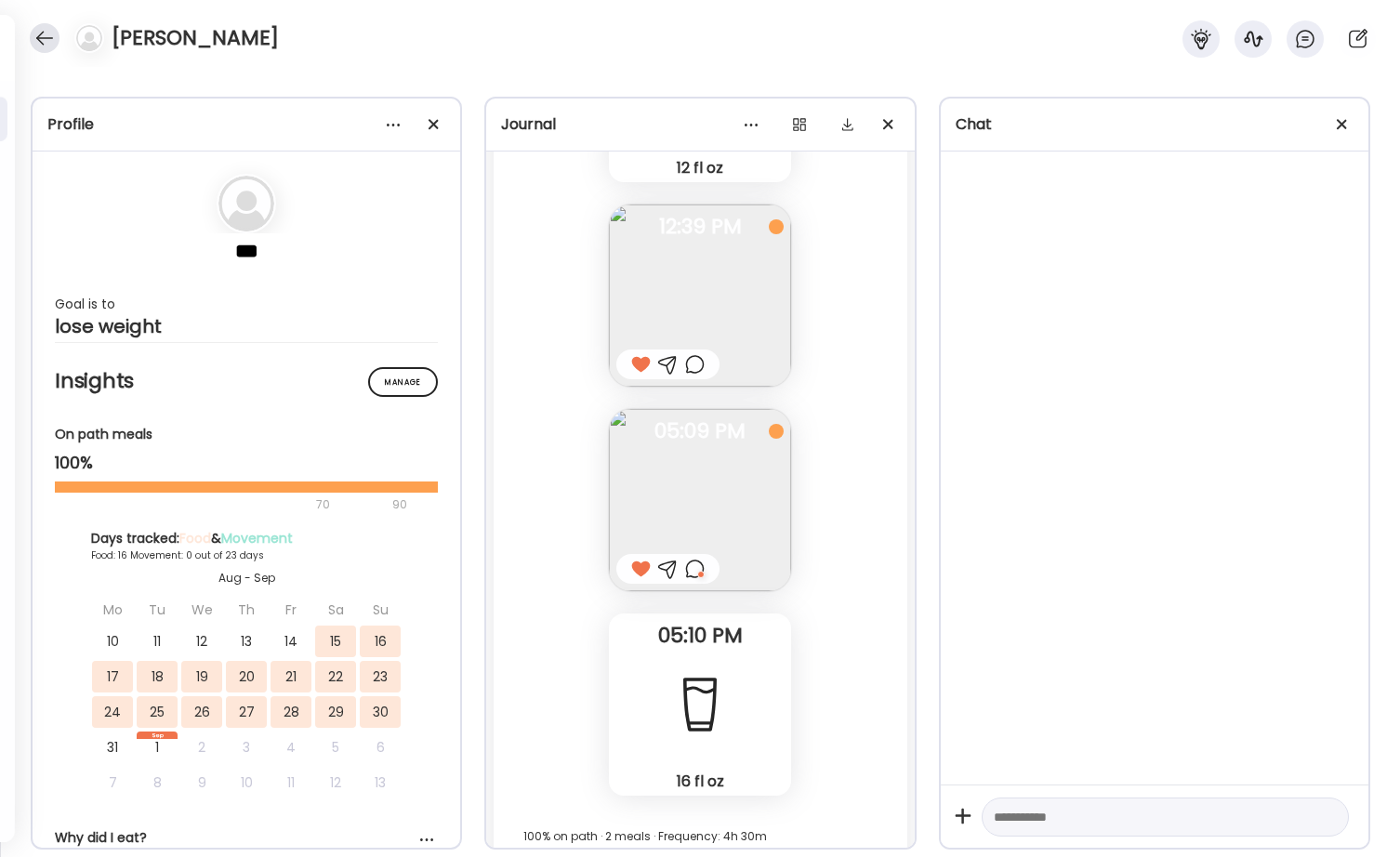
click at [43, 34] on div at bounding box center [44, 38] width 29 height 29
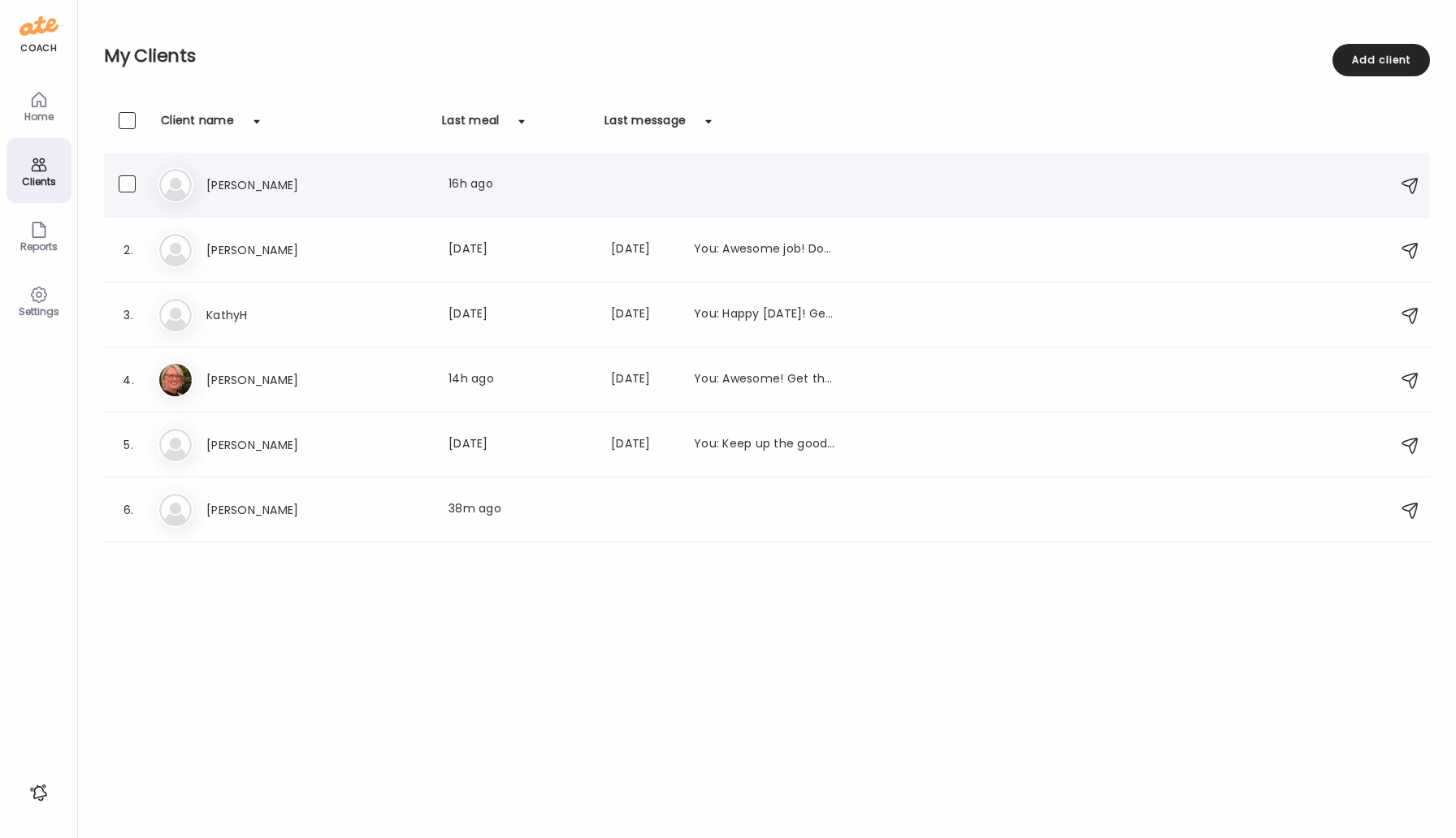
click at [225, 182] on h3 "[PERSON_NAME]" at bounding box center [278, 185] width 143 height 20
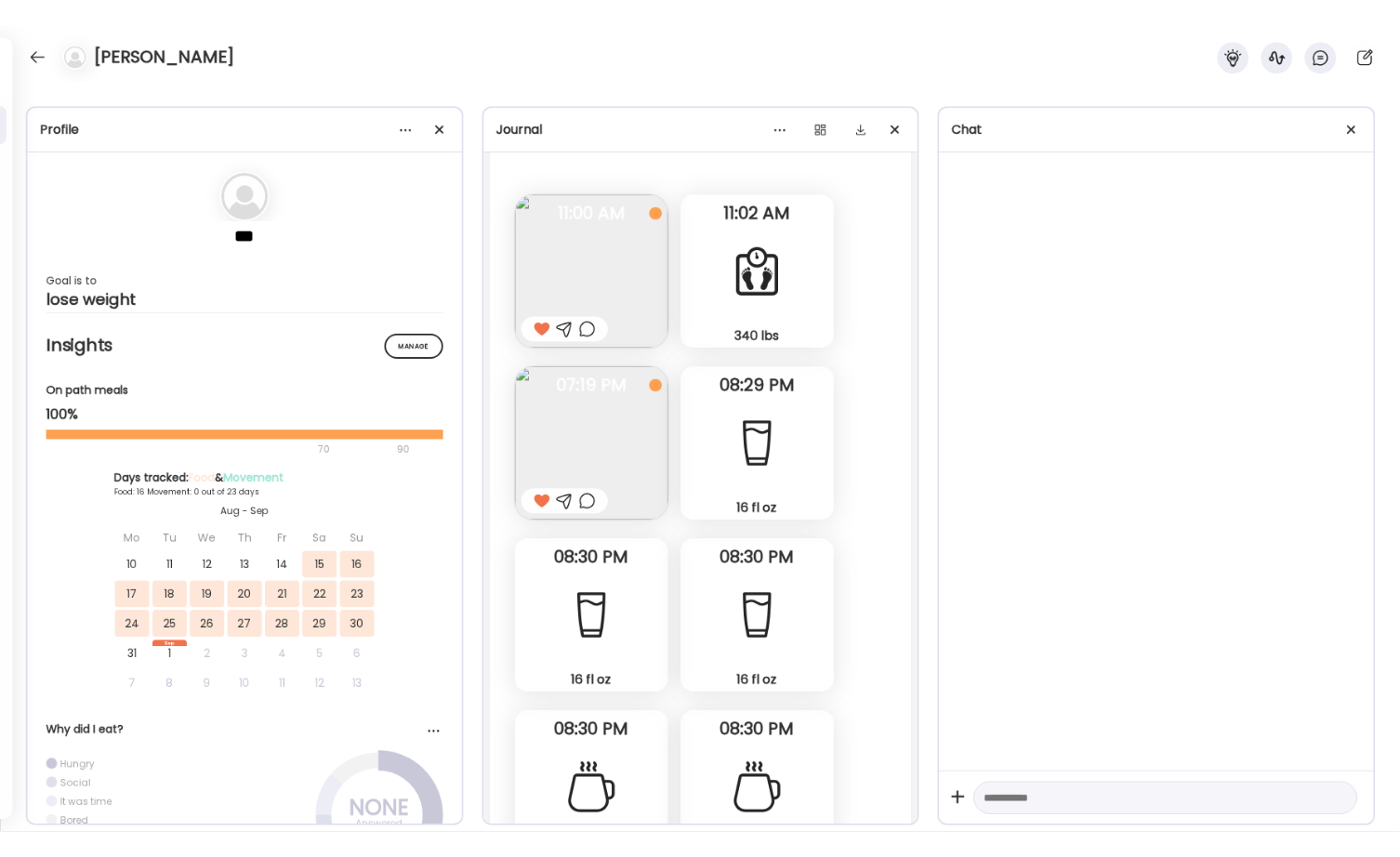
scroll to position [13281, 0]
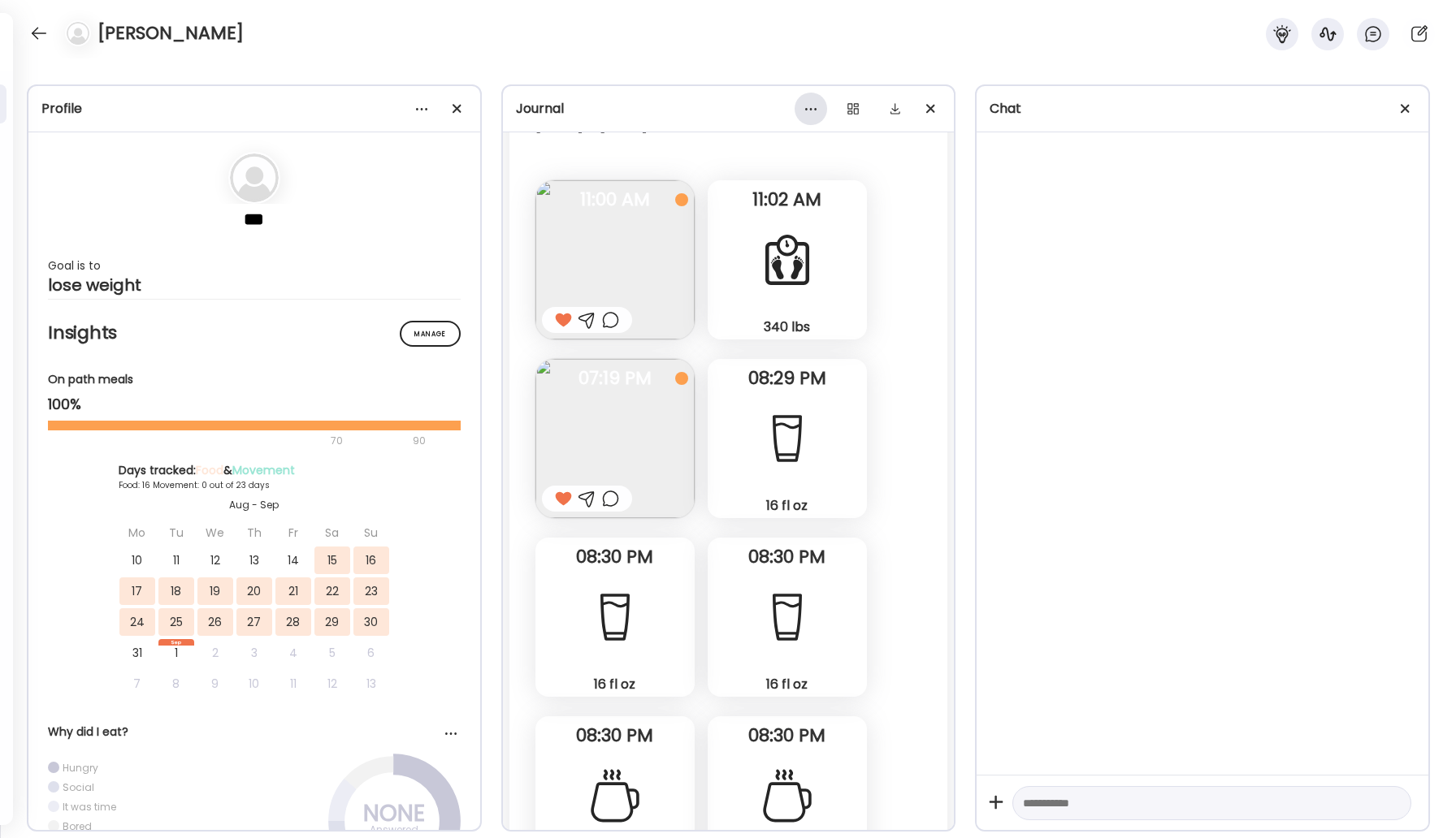
click at [812, 107] on div at bounding box center [810, 108] width 32 height 32
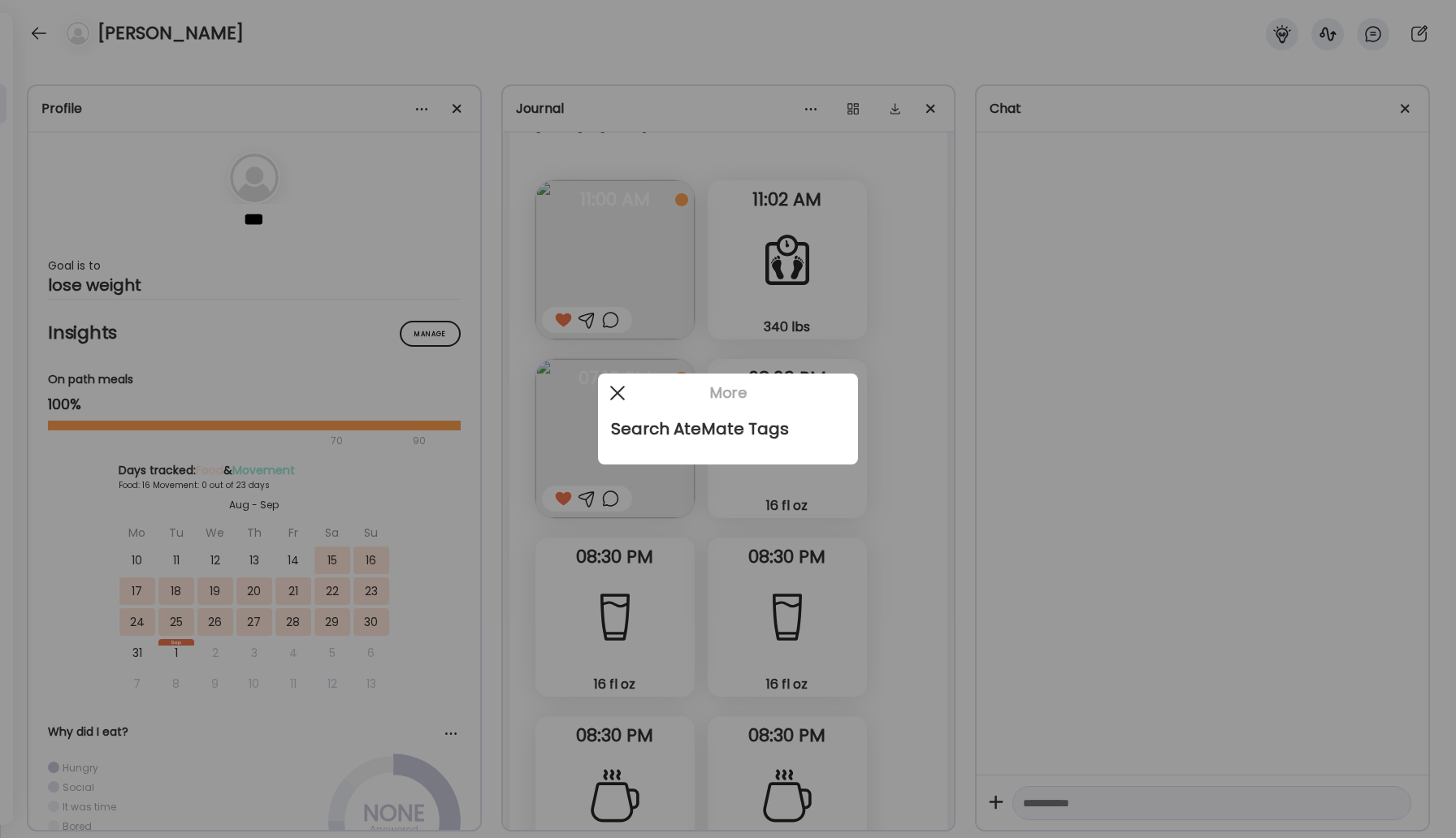
click at [612, 391] on div at bounding box center [616, 393] width 32 height 32
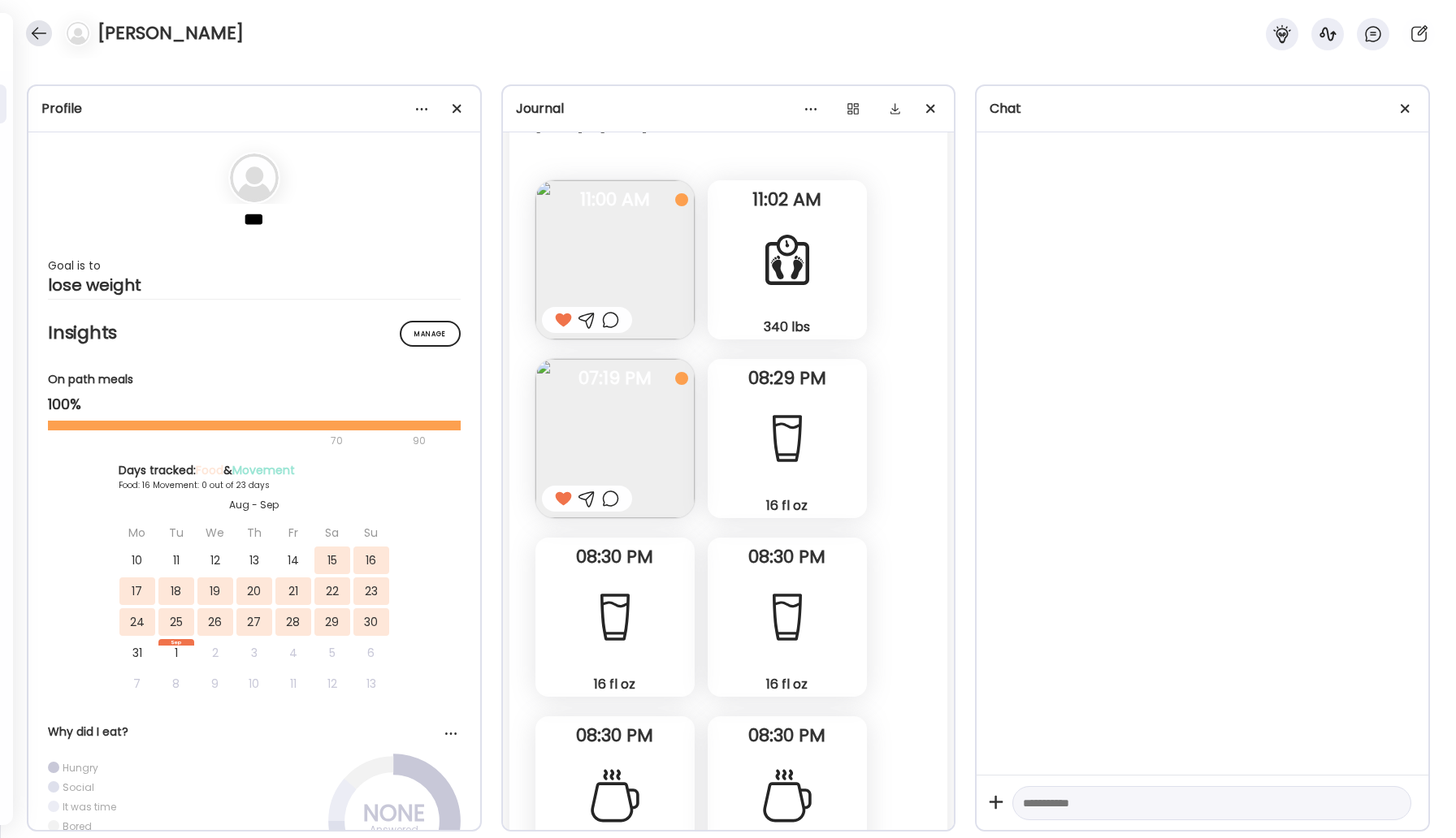
click at [37, 27] on div at bounding box center [38, 33] width 26 height 26
